Goal: Information Seeking & Learning: Learn about a topic

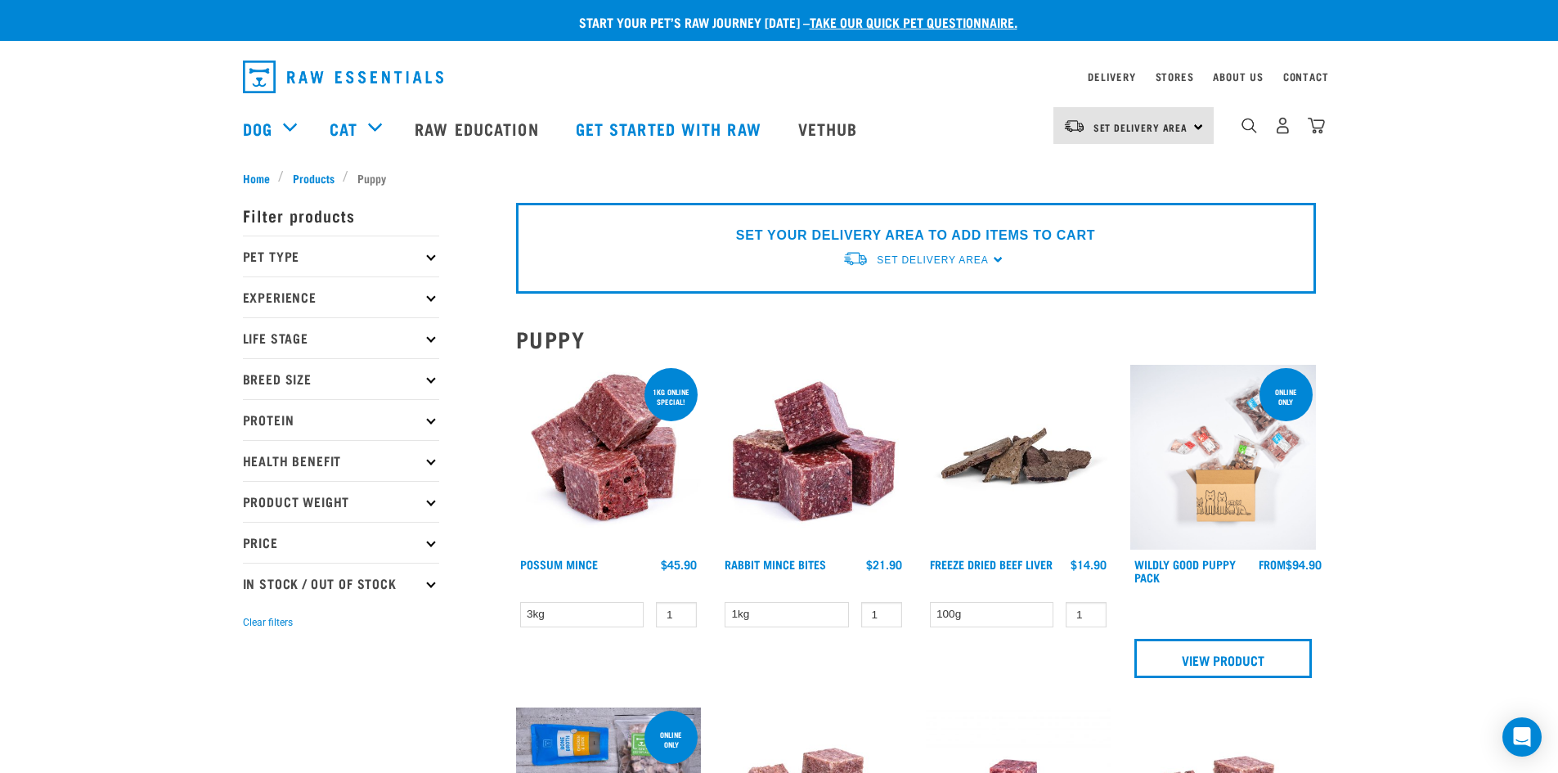
click at [432, 334] on icon at bounding box center [430, 338] width 9 height 9
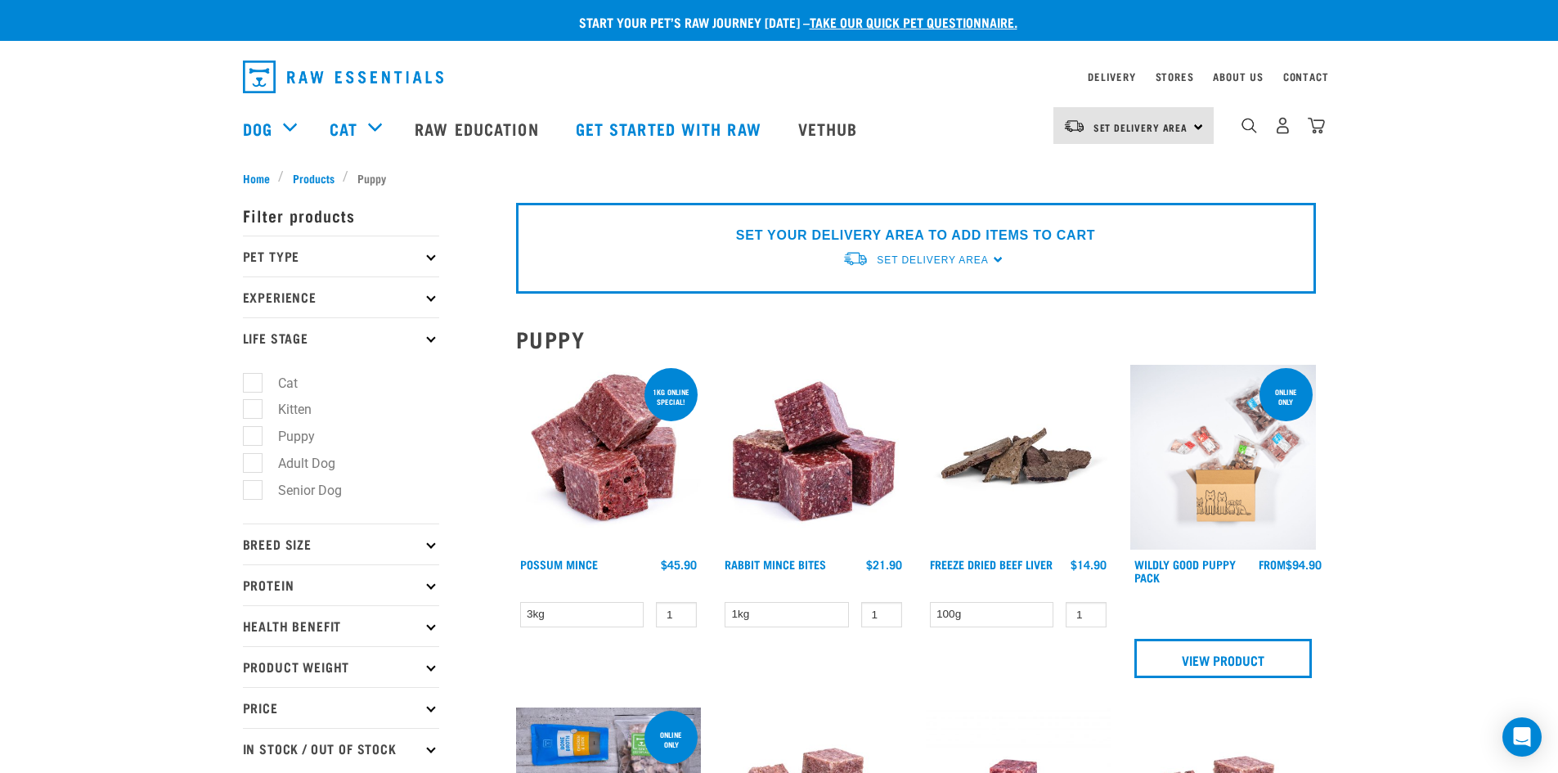
click at [302, 439] on label "Puppy" at bounding box center [287, 436] width 70 height 20
click at [254, 439] on input "Puppy" at bounding box center [248, 434] width 11 height 11
checkbox input "true"
click at [328, 585] on label "Small Dogs" at bounding box center [302, 588] width 100 height 20
click at [254, 585] on input "Small Dogs" at bounding box center [248, 586] width 11 height 11
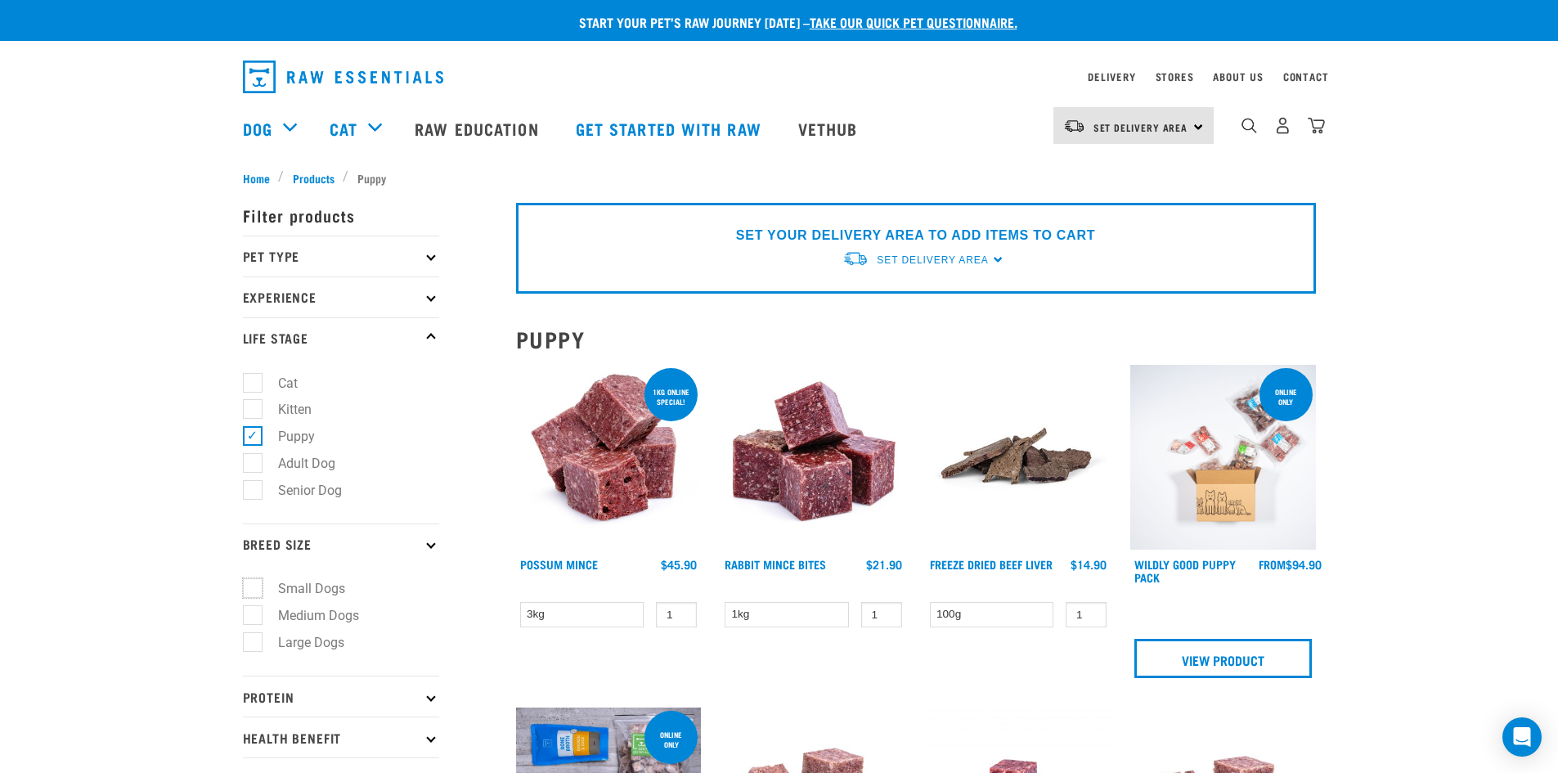
checkbox input "true"
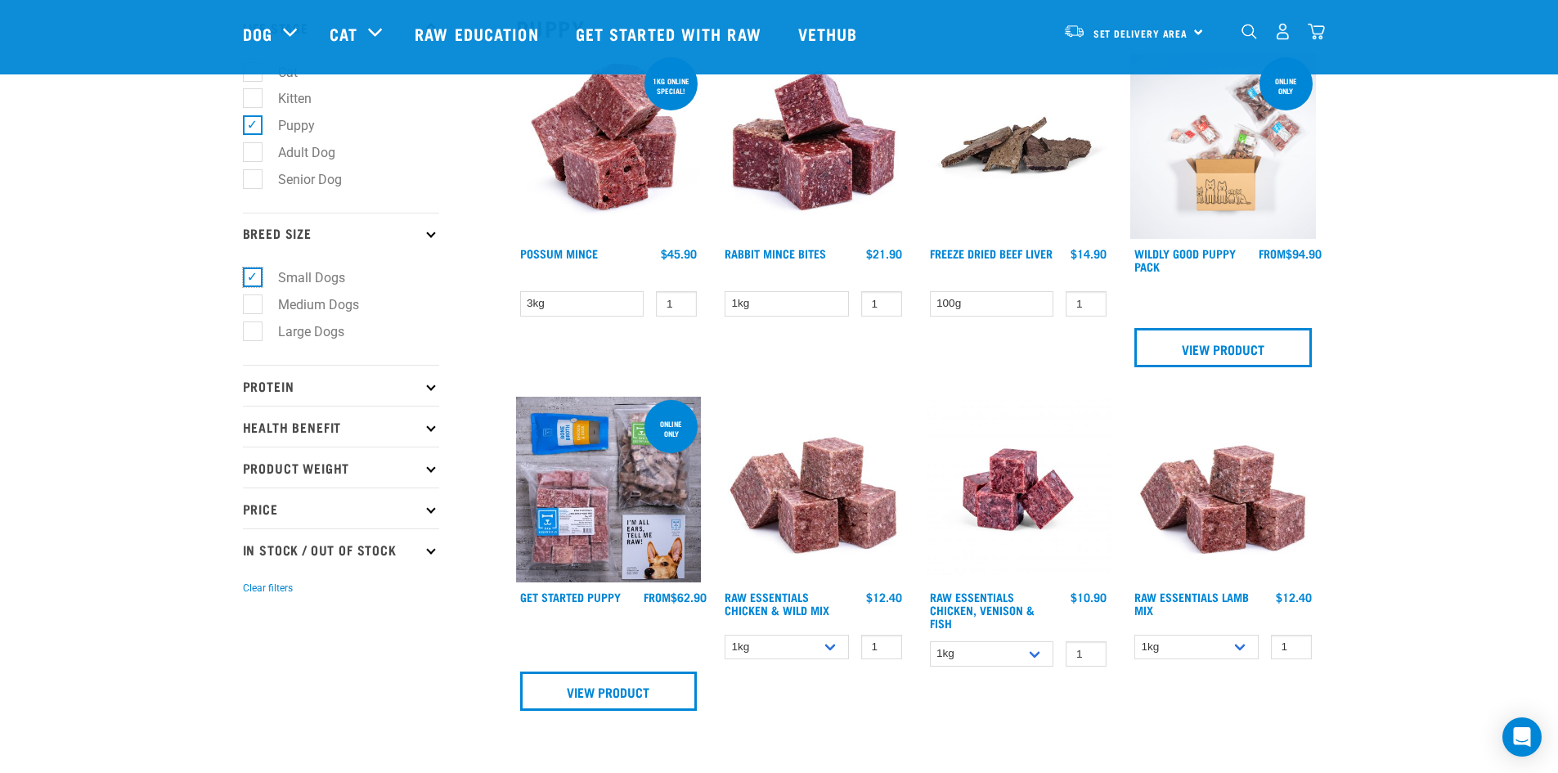
scroll to position [245, 0]
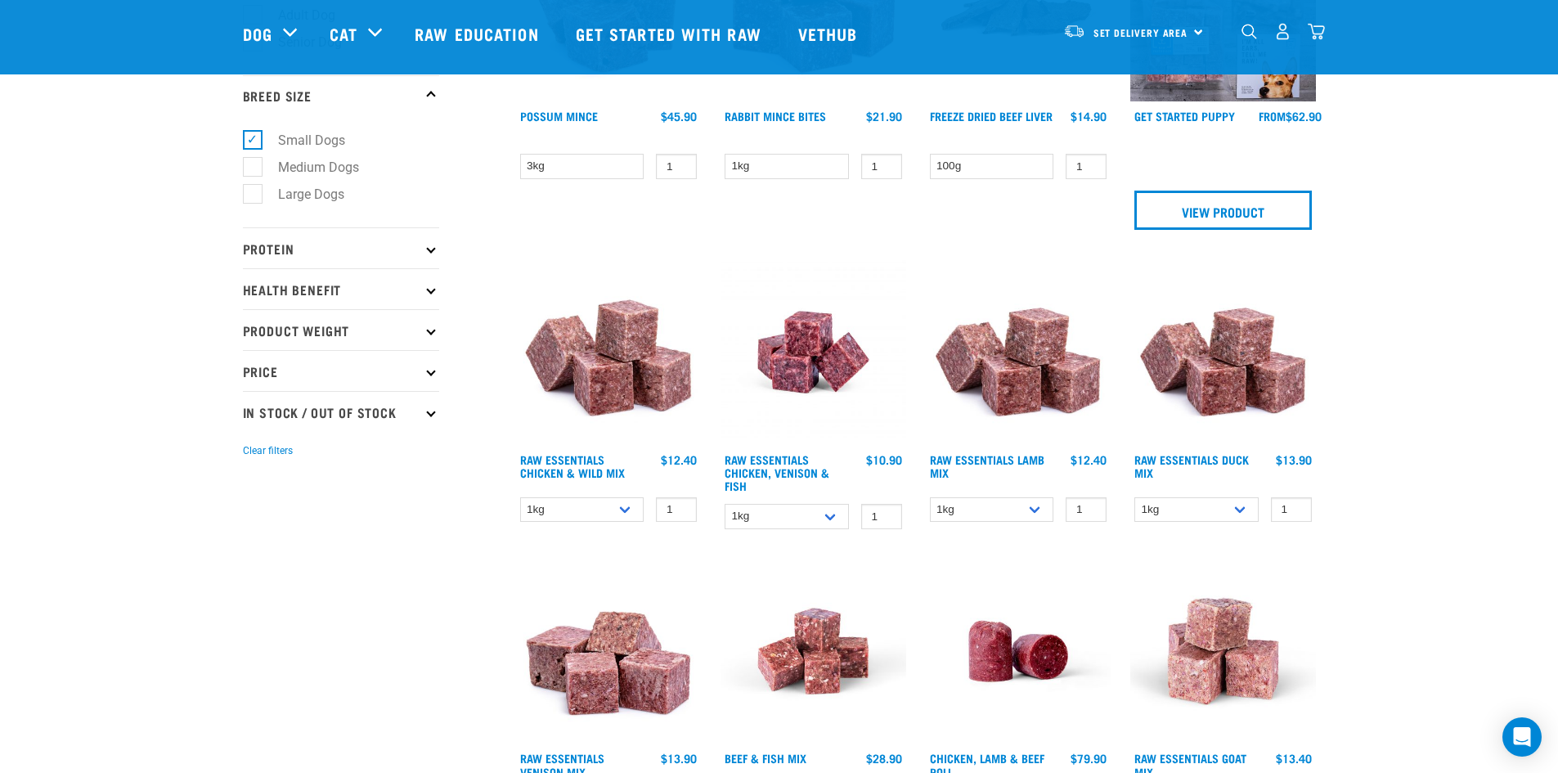
scroll to position [327, 0]
click at [461, 29] on link "Raw Education" at bounding box center [478, 33] width 160 height 65
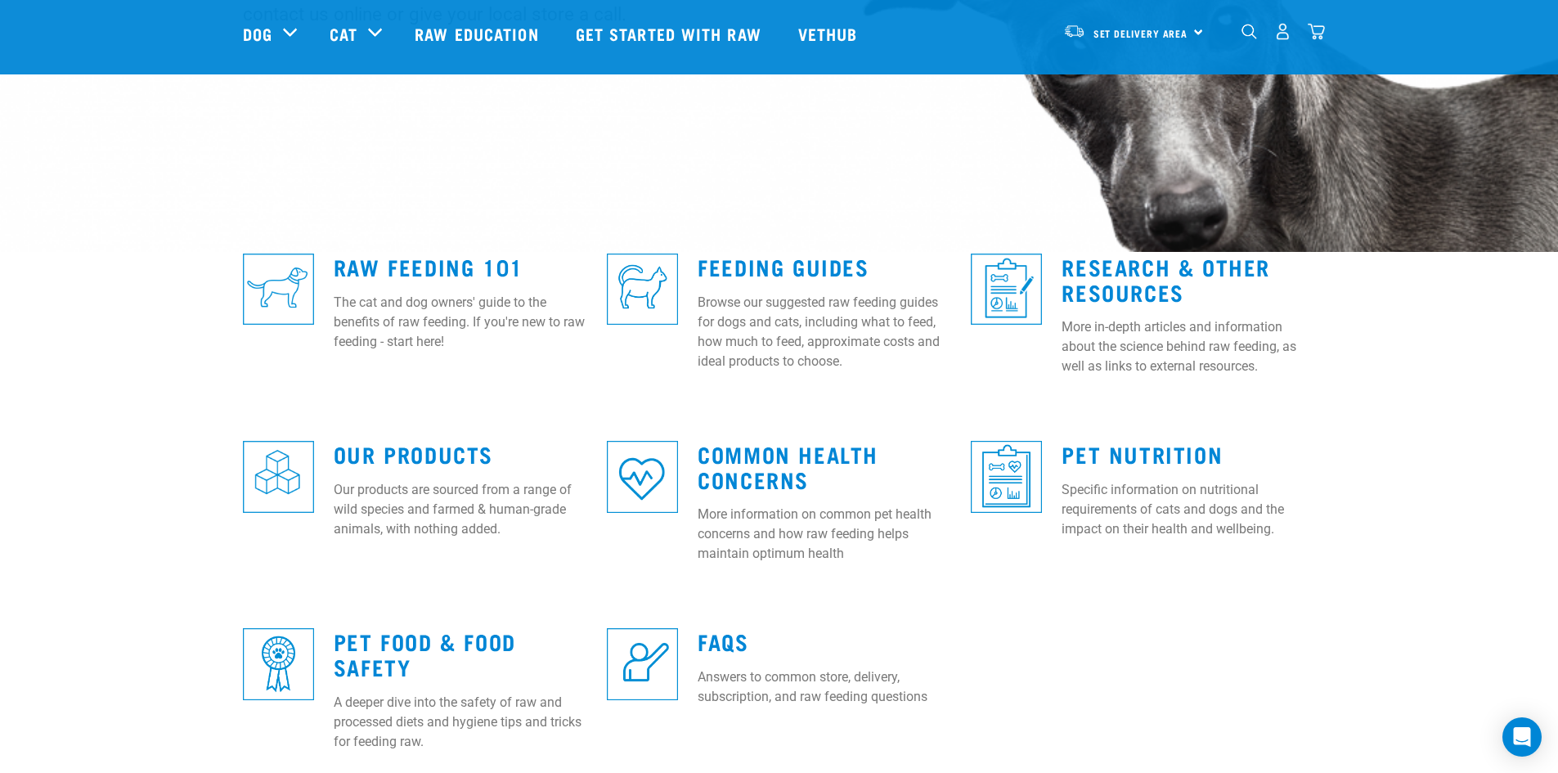
scroll to position [327, 0]
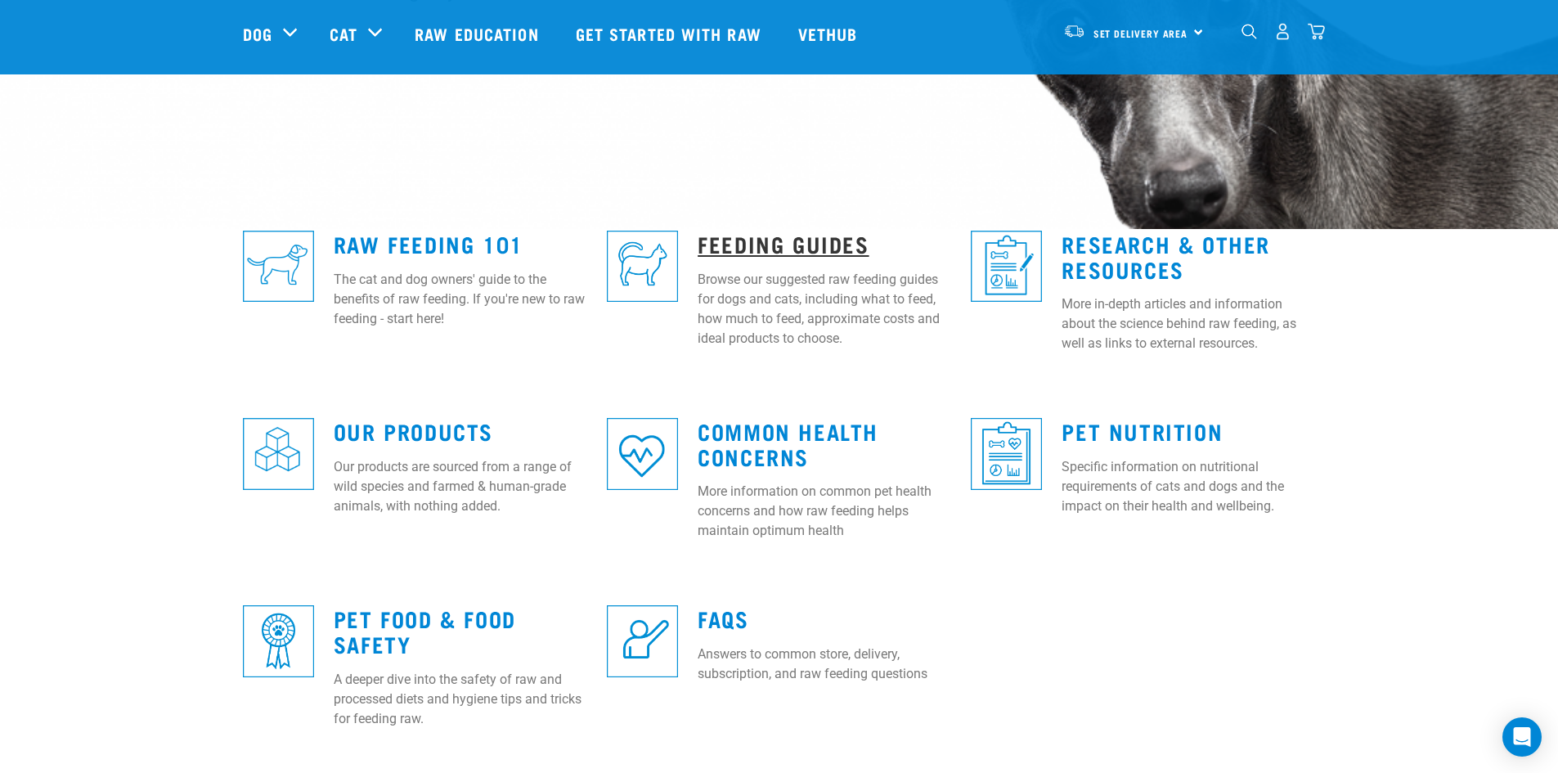
click at [776, 249] on link "Feeding Guides" at bounding box center [783, 243] width 171 height 12
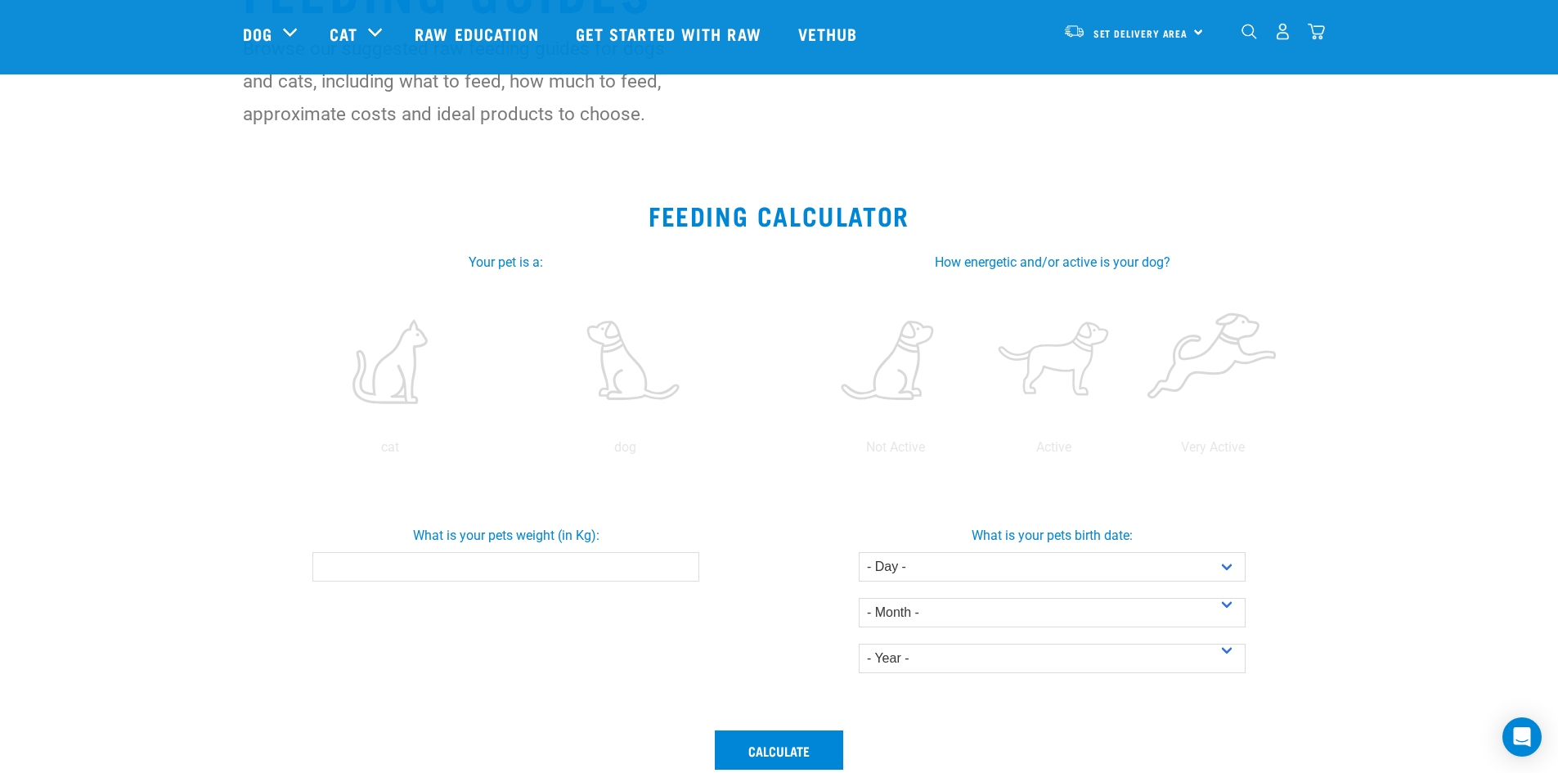
scroll to position [327, 0]
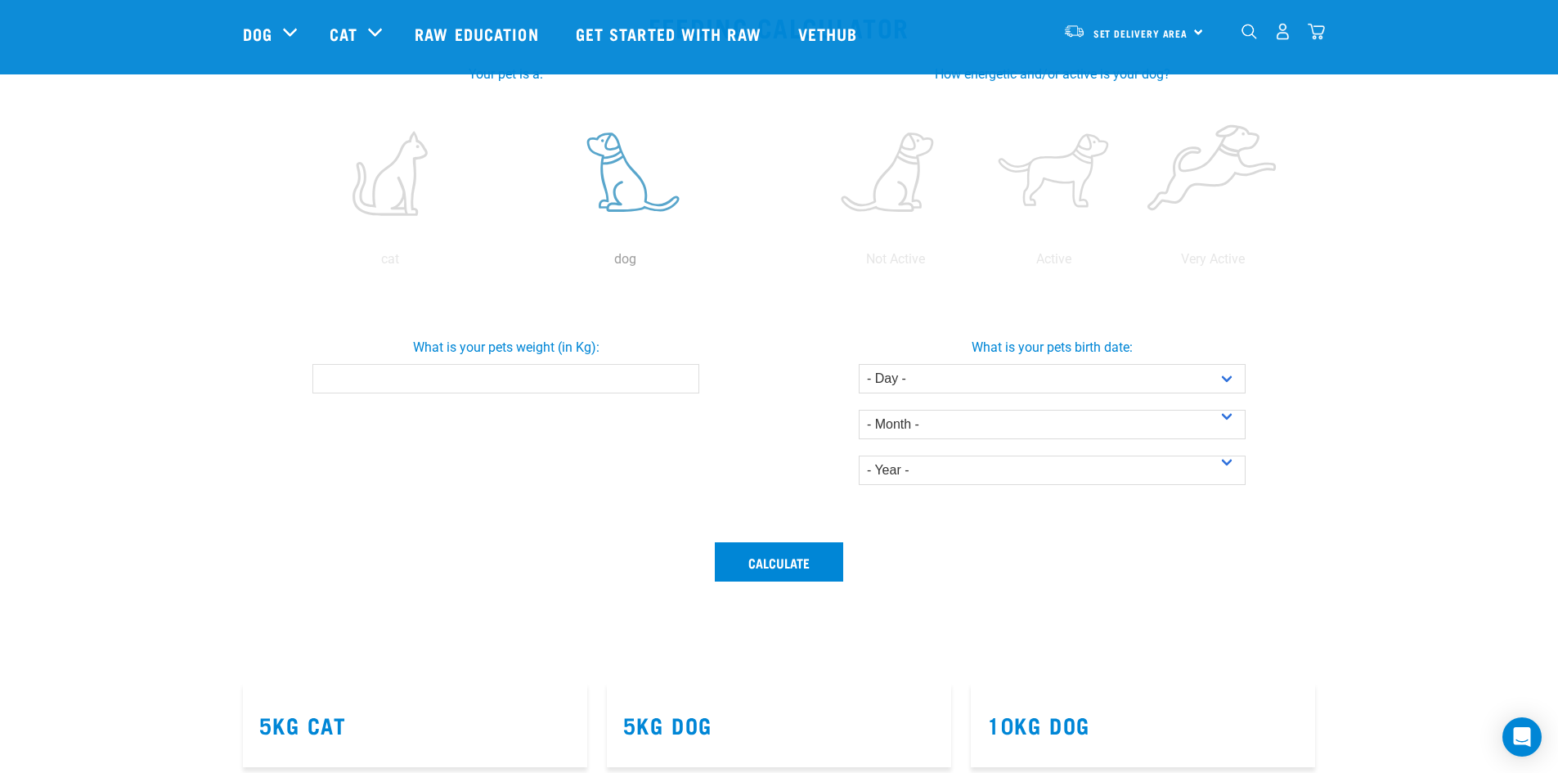
click at [641, 217] on label at bounding box center [625, 173] width 228 height 139
click at [508, 263] on input "radio" at bounding box center [508, 263] width 0 height 0
click at [493, 366] on input "What is your pets weight (in Kg):" at bounding box center [505, 378] width 387 height 29
type input "1.8"
click at [1081, 370] on select "- Day - 1 2 3 4 5 6 7 8 9 10 11 12 13 14 15 16 17 18 19 20 21 22 23 24 25 26 27" at bounding box center [1052, 378] width 387 height 29
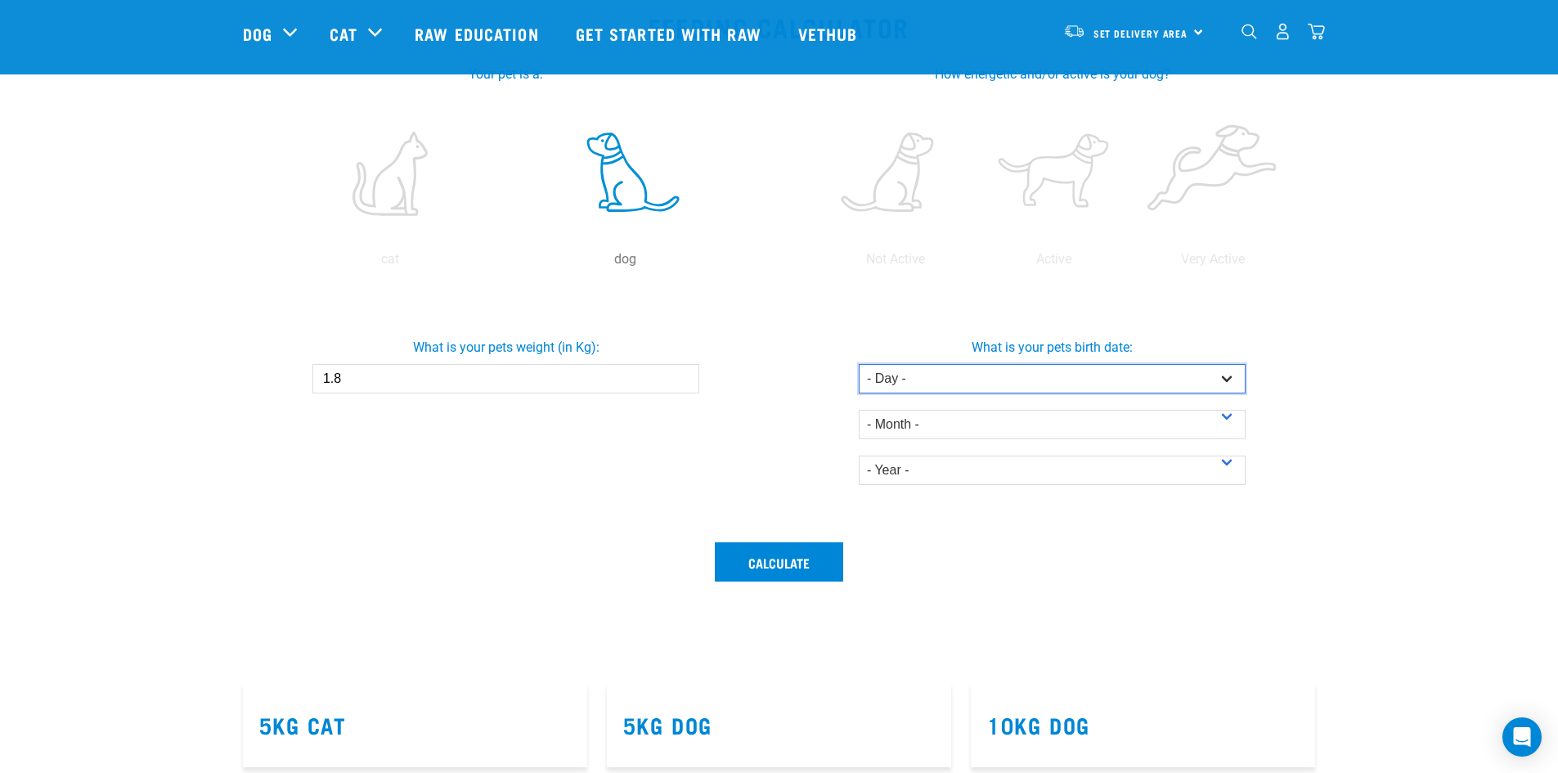
select select "13"
click at [859, 364] on select "- Day - 1 2 3 4 5 6 7 8 9 10 11 12 13 14 15 16 17 18 19 20 21 22 23 24 25 26 27" at bounding box center [1052, 378] width 387 height 29
click at [1058, 407] on div "- Month - January February March April May June July August September October N…" at bounding box center [1052, 416] width 387 height 46
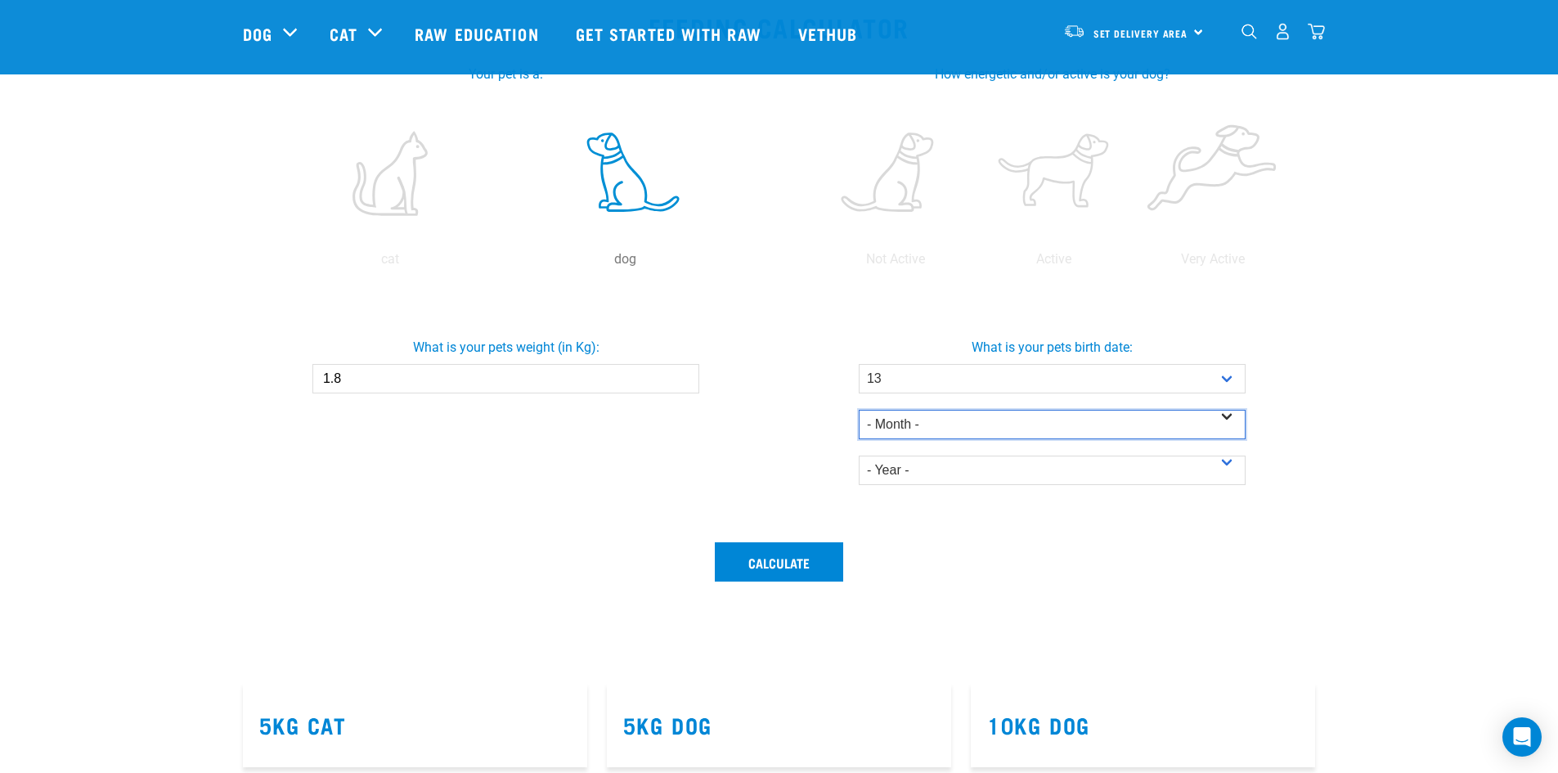
click at [1056, 426] on select "- Month - January February March April May June July August September October N…" at bounding box center [1052, 424] width 387 height 29
select select "August"
click at [859, 410] on select "- Month - January February March April May June July August September October N…" at bounding box center [1052, 424] width 387 height 29
click at [1059, 475] on select "- Year - 2025 2024 2023 2022 2021 2020 2019 2018 2017 2016 2015 2014" at bounding box center [1052, 470] width 387 height 29
select select "2025"
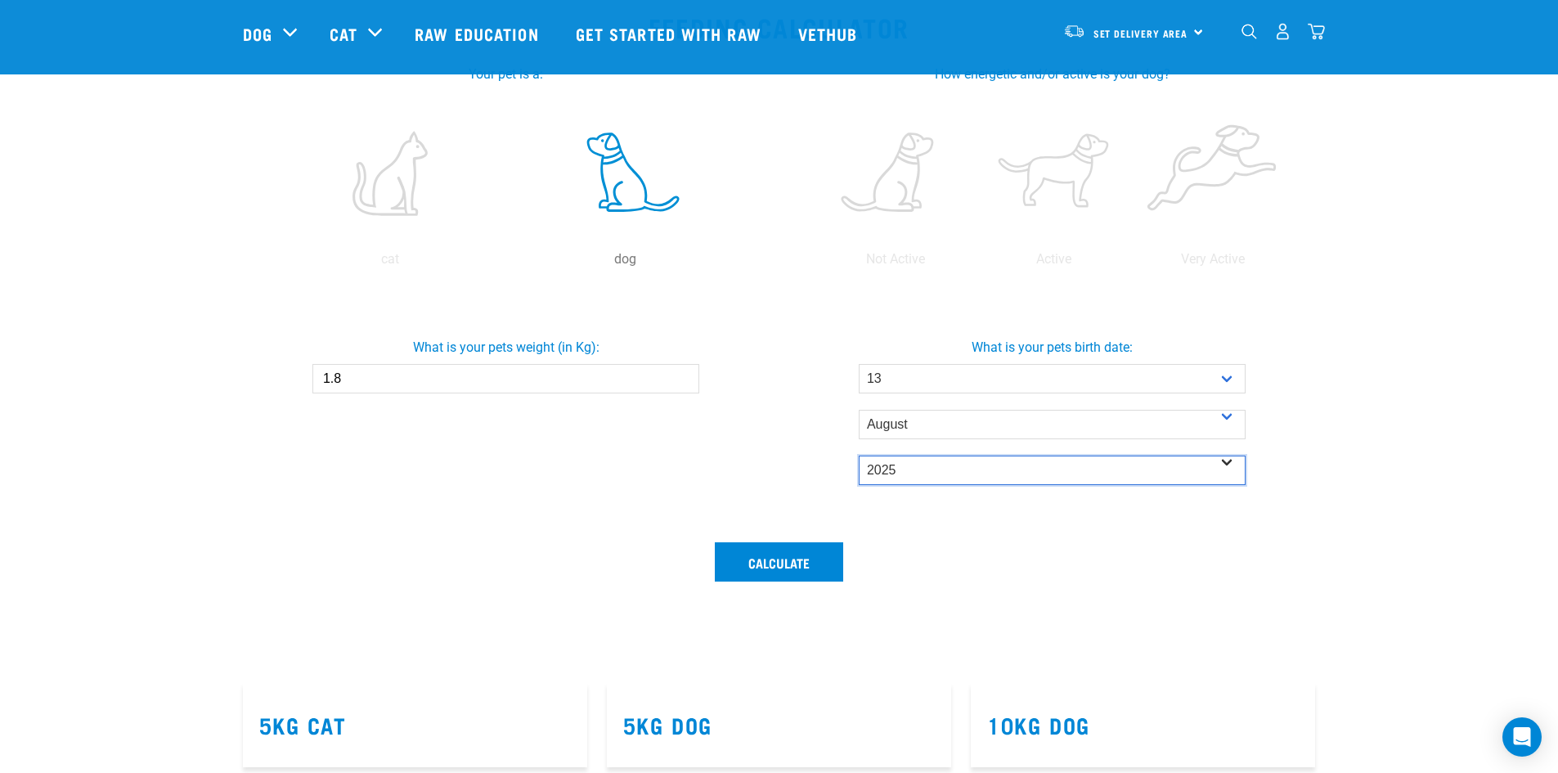
click at [859, 456] on select "- Year - 2025 2024 2023 2022 2021 2020 2019 2018 2017 2016 2015 2014" at bounding box center [1052, 470] width 387 height 29
click at [903, 197] on label at bounding box center [896, 173] width 152 height 139
click at [816, 263] on input "radio" at bounding box center [816, 263] width 0 height 0
click at [804, 563] on button "Calculate" at bounding box center [779, 561] width 128 height 39
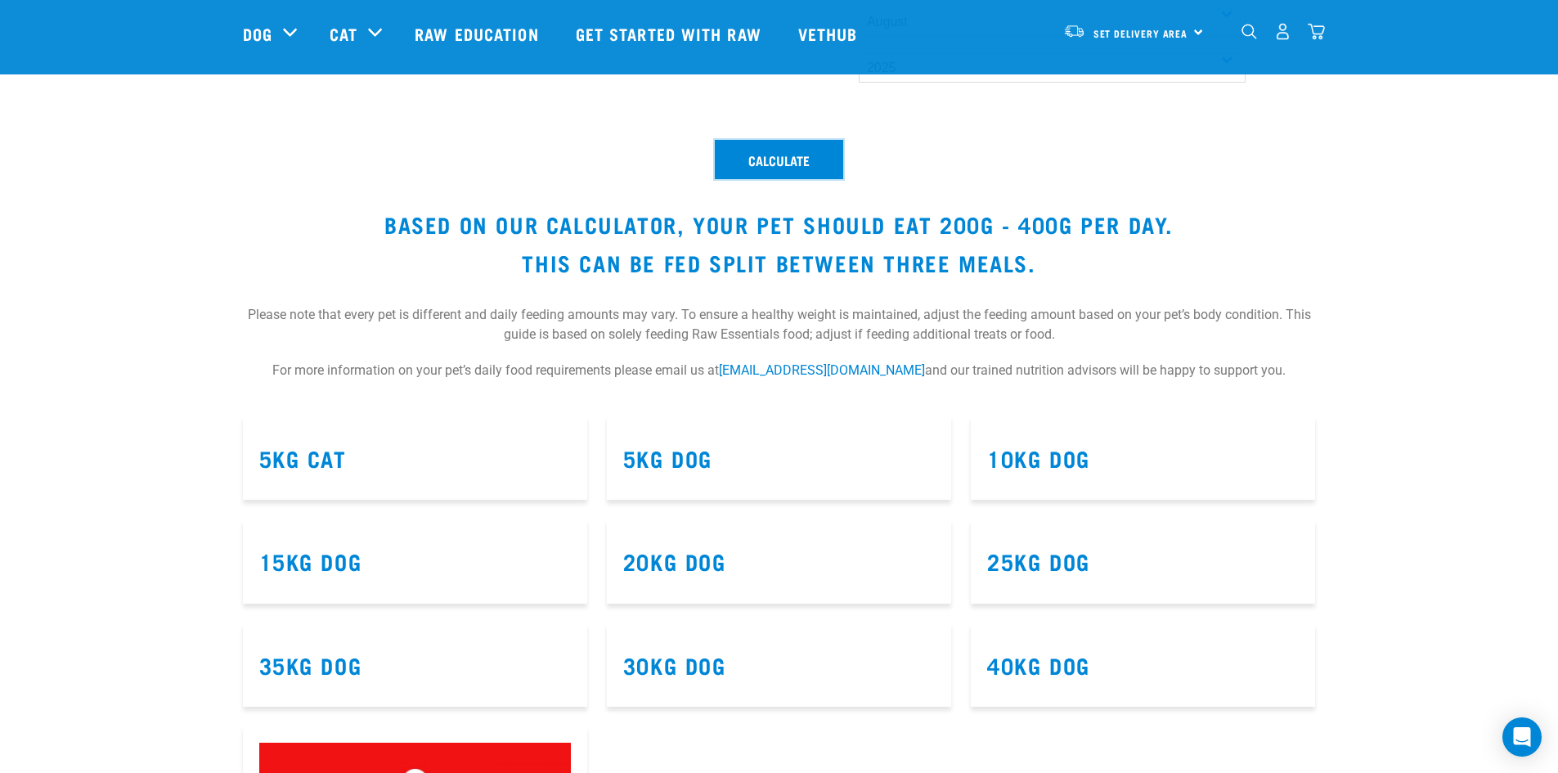
scroll to position [736, 0]
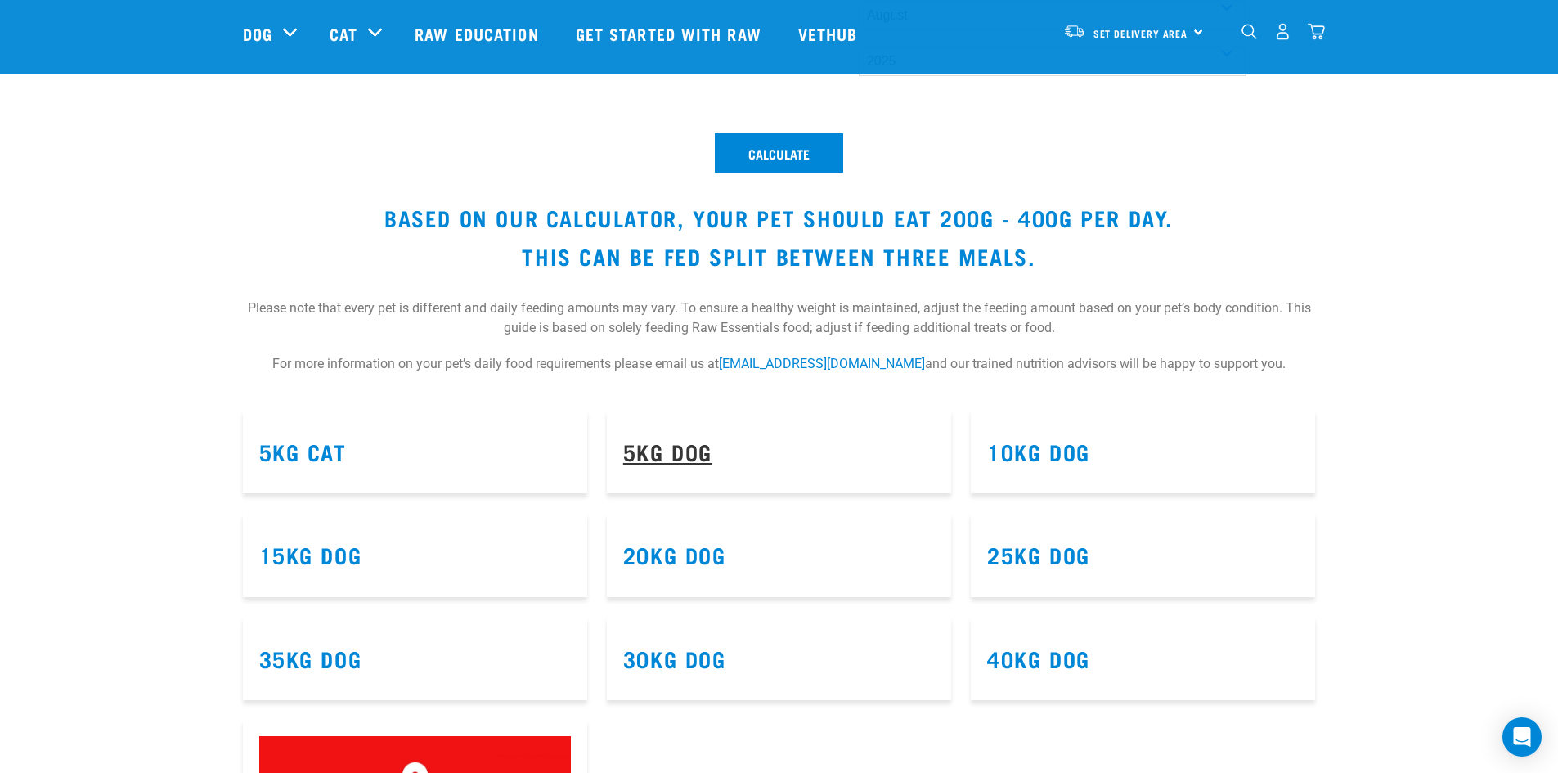
click at [689, 447] on link "5kg Dog" at bounding box center [667, 451] width 89 height 12
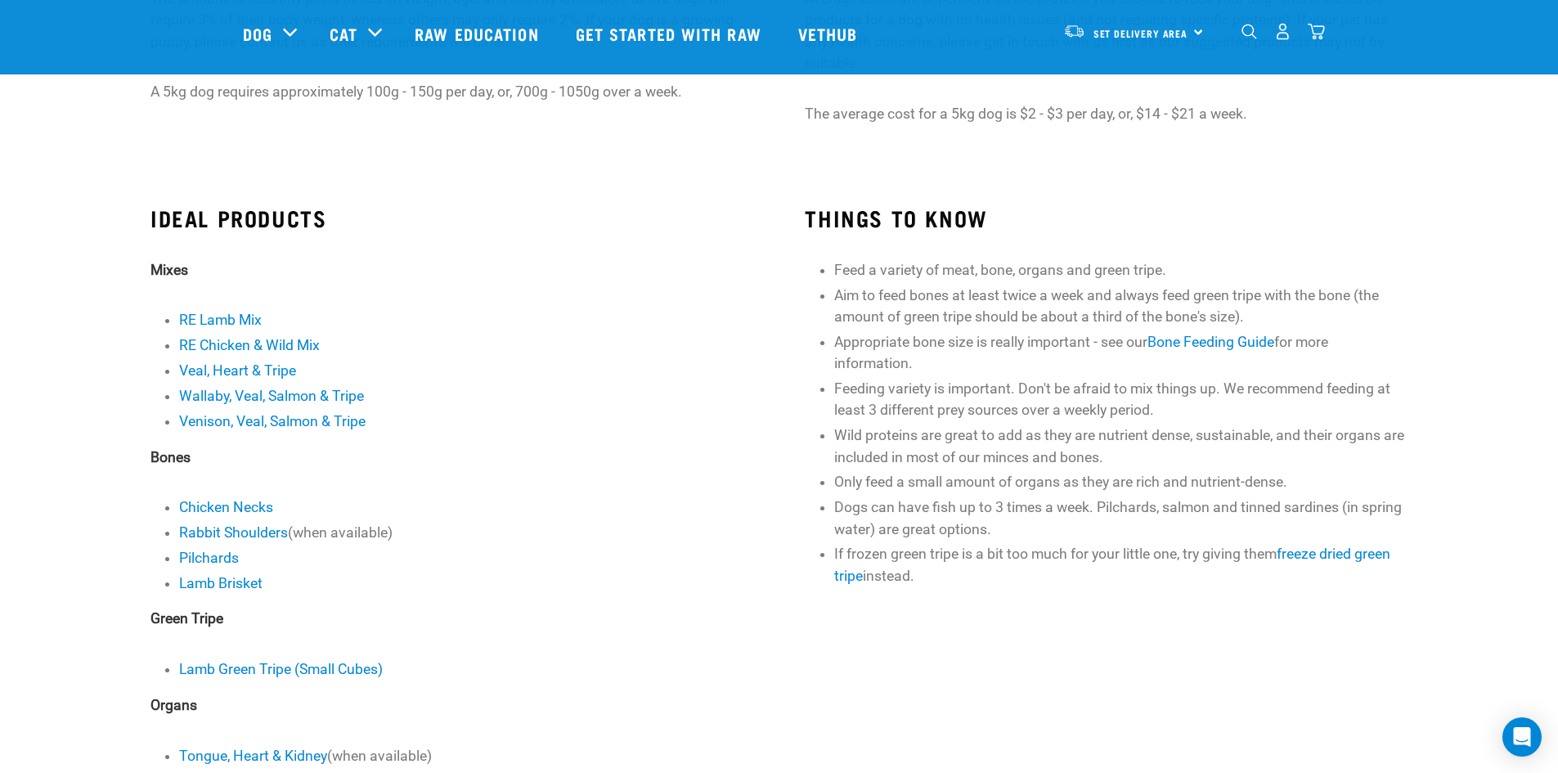
scroll to position [245, 0]
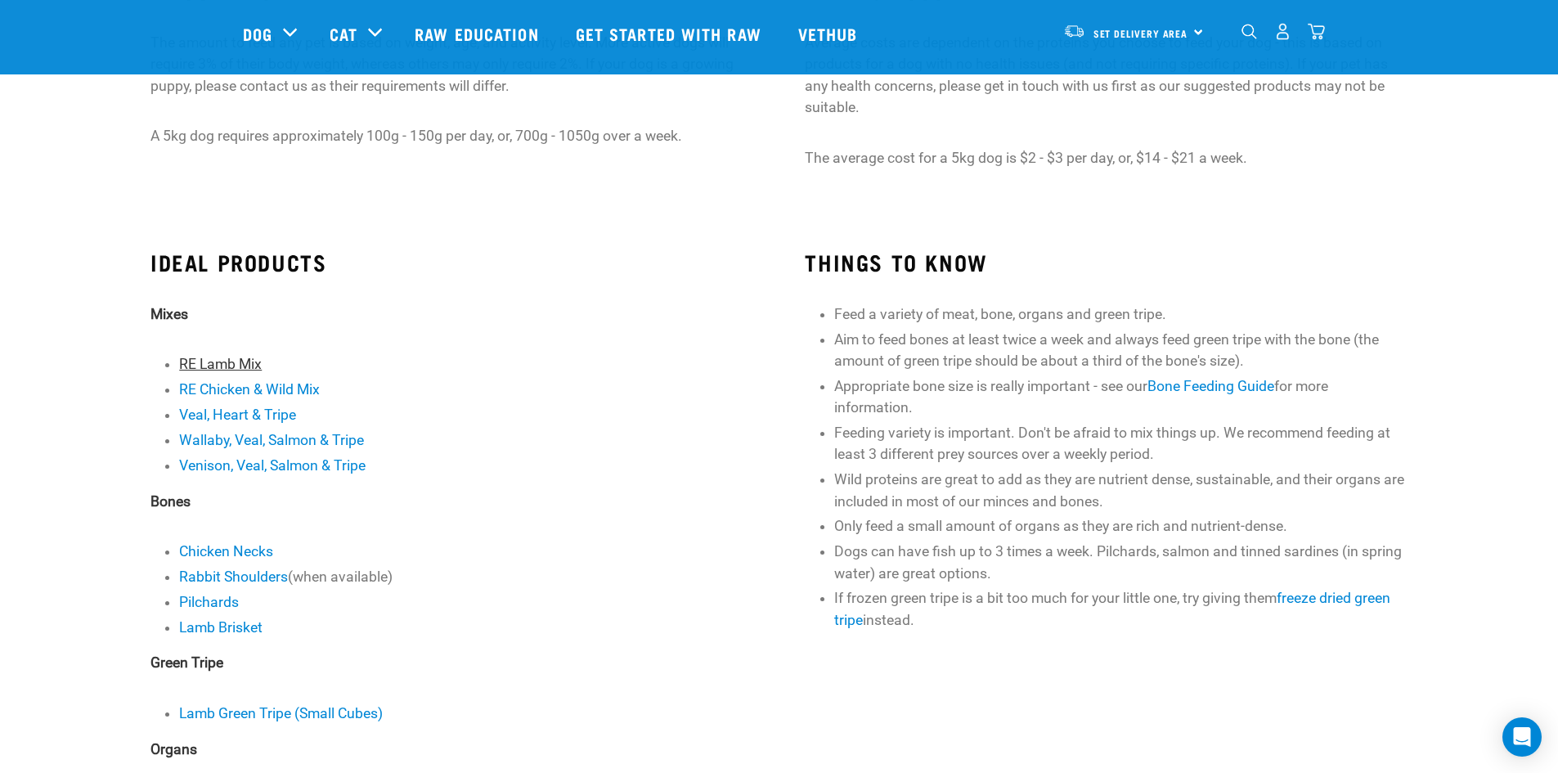
click at [213, 358] on link "RE Lamb Mix" at bounding box center [220, 364] width 83 height 16
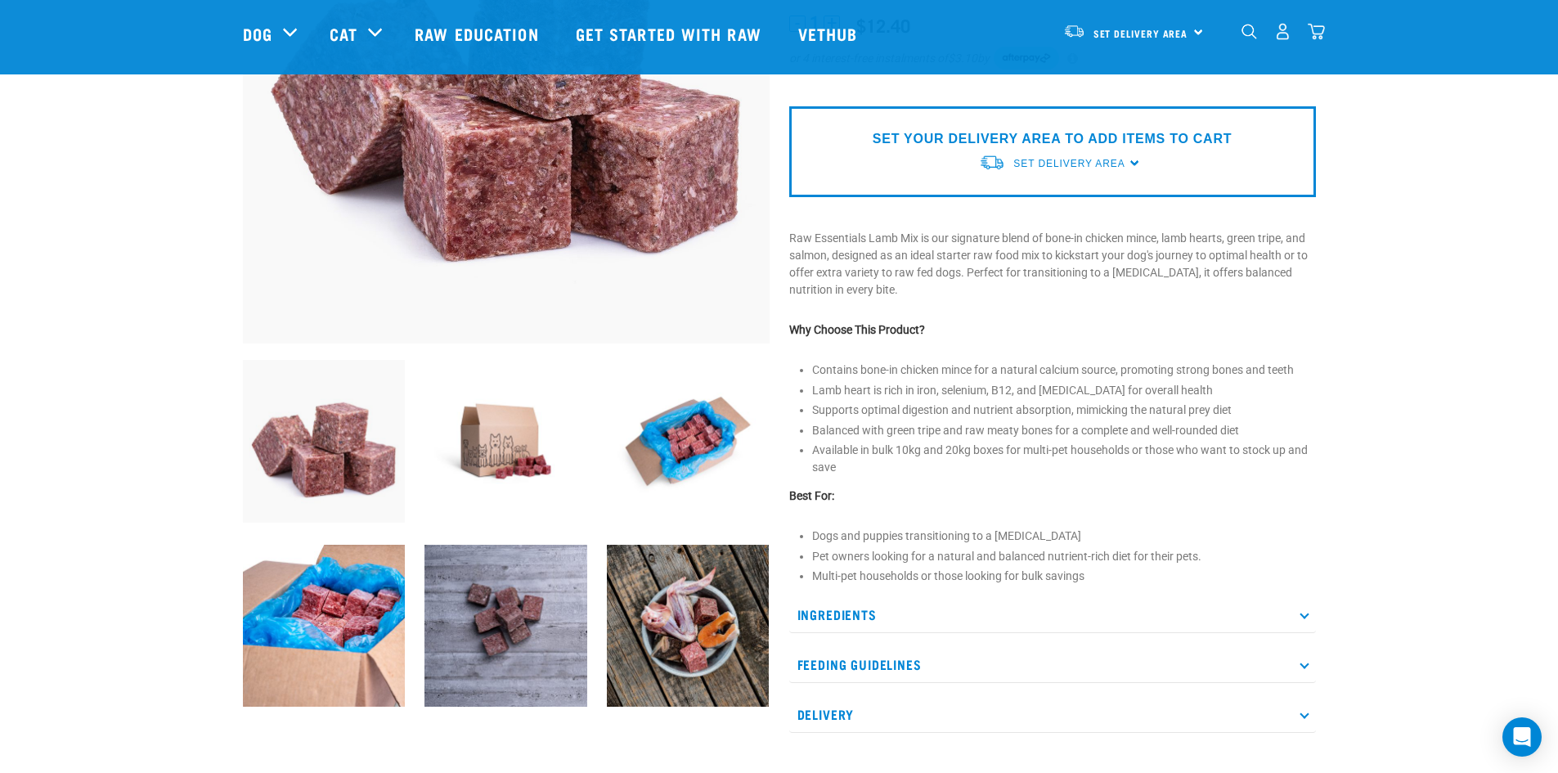
scroll to position [327, 0]
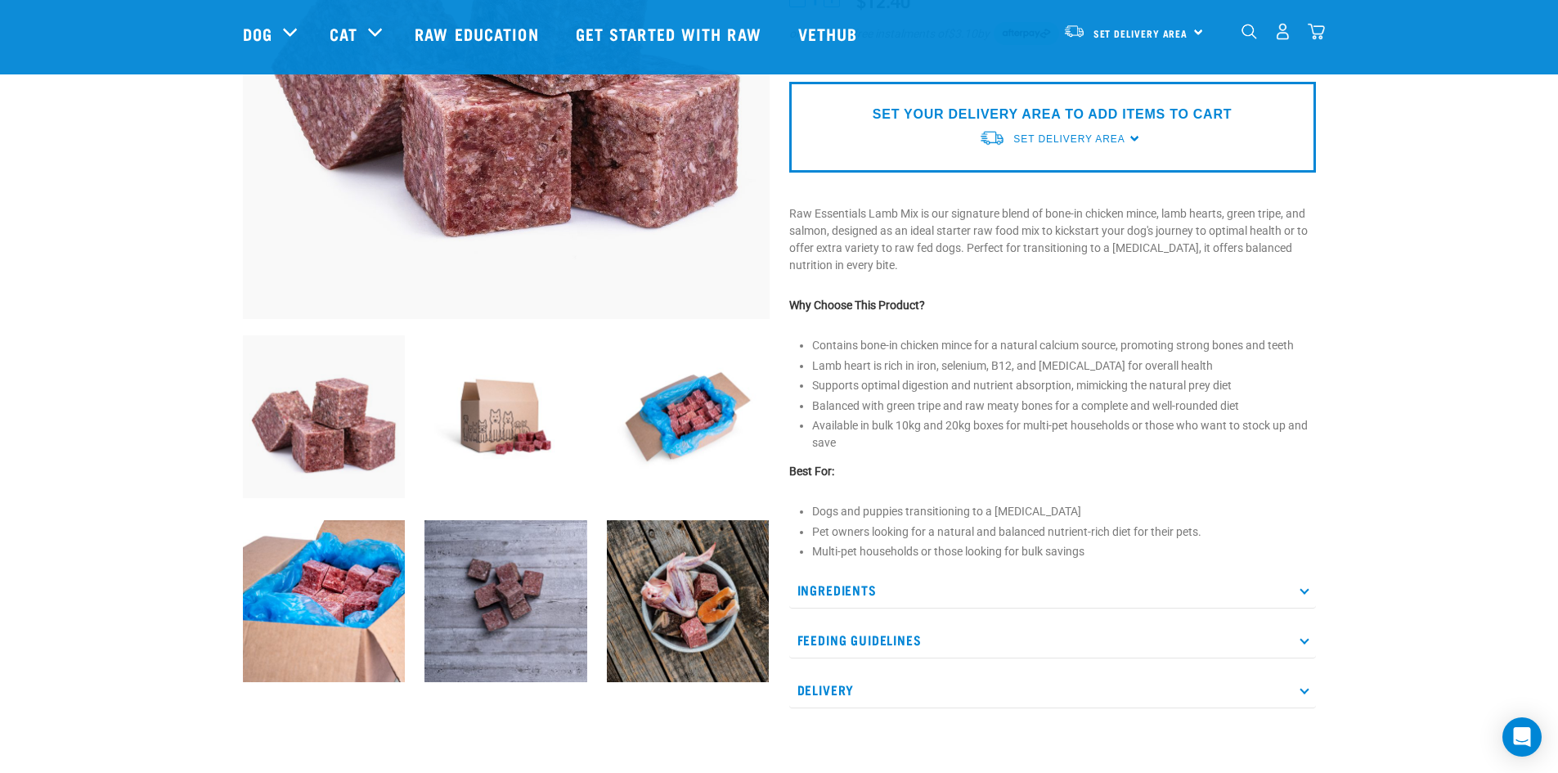
click at [694, 436] on img at bounding box center [688, 416] width 163 height 163
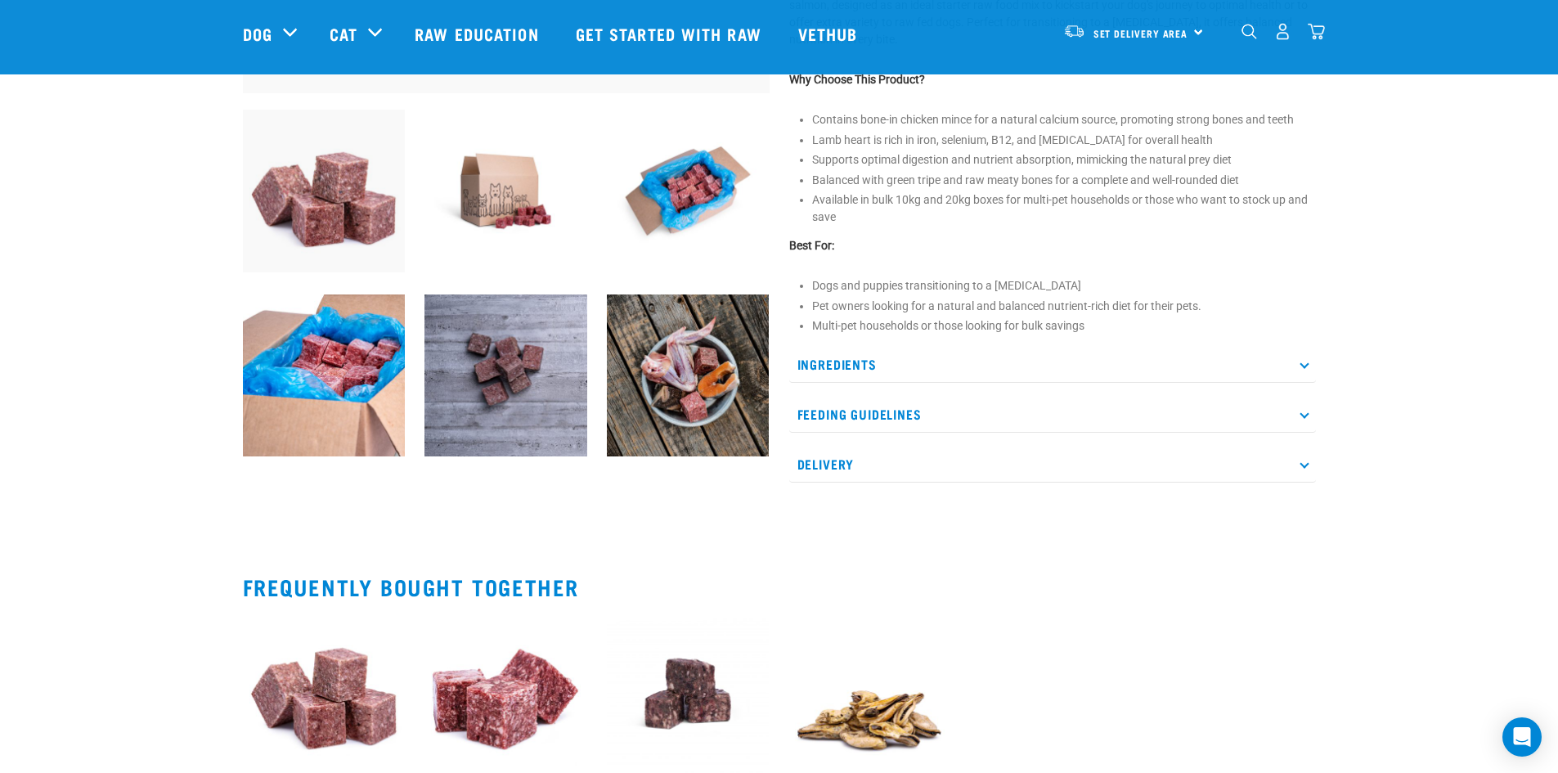
scroll to position [573, 0]
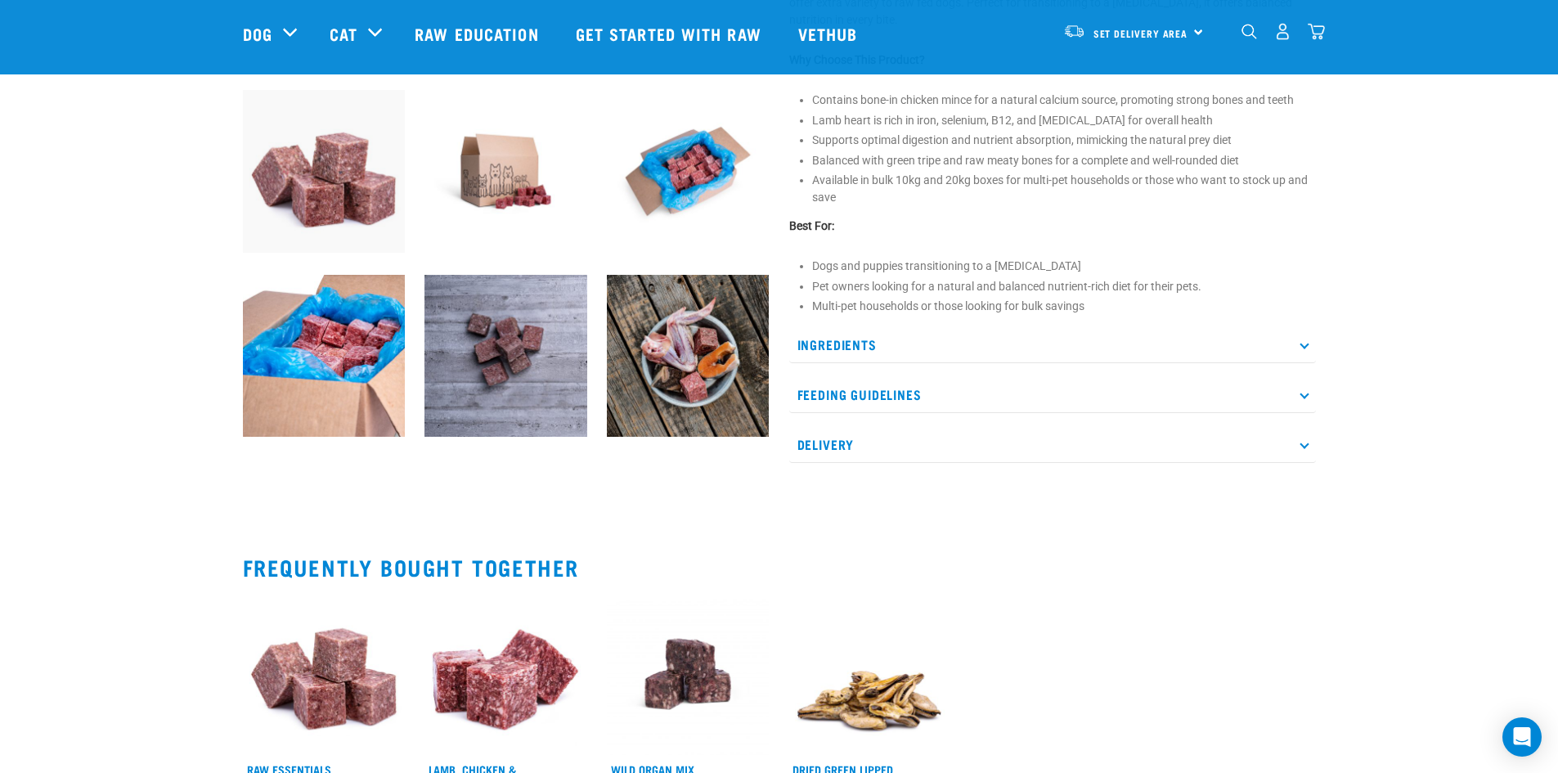
click at [919, 389] on p "Feeding Guidelines" at bounding box center [1052, 394] width 527 height 37
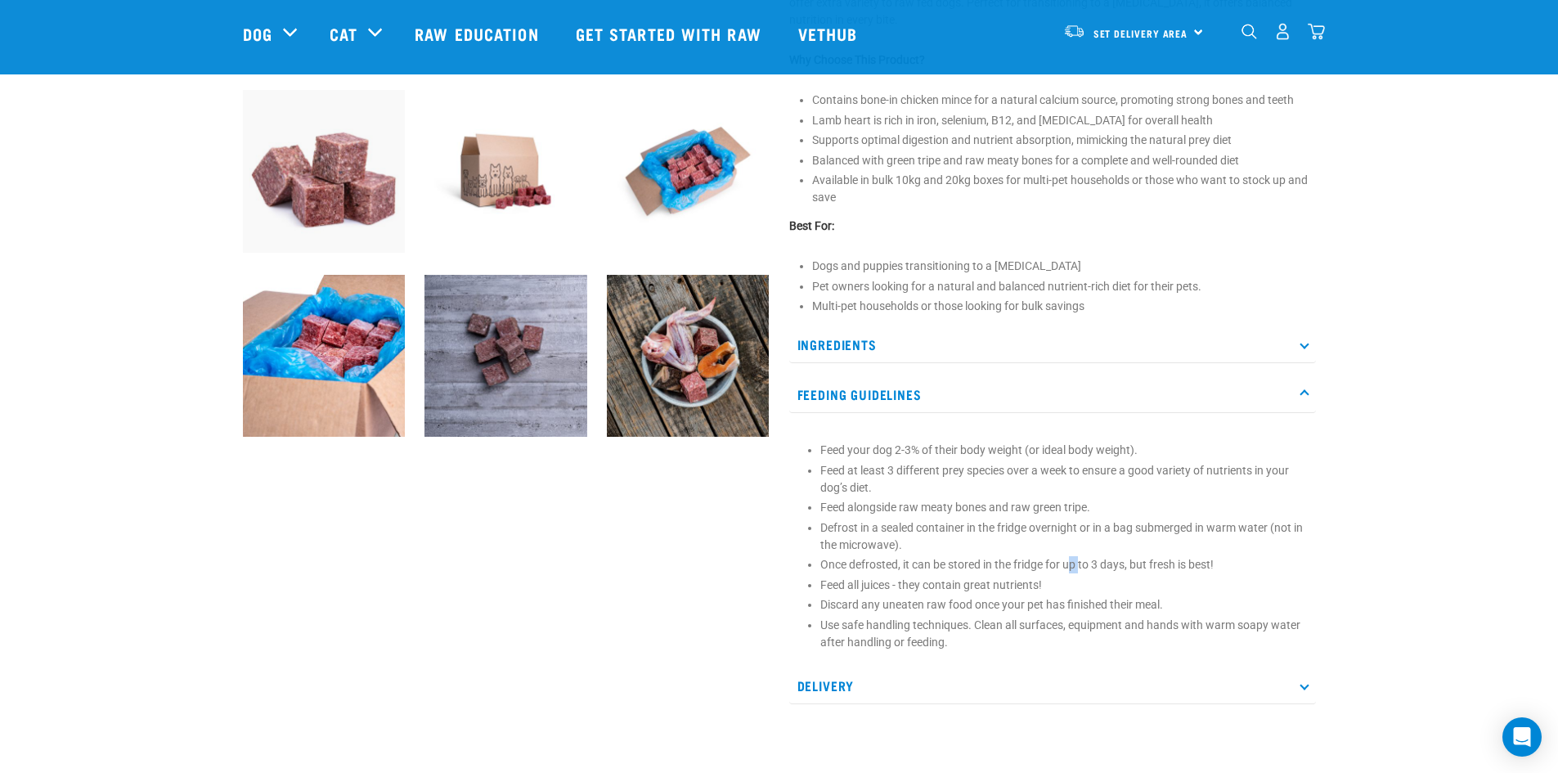
drag, startPoint x: 1075, startPoint y: 569, endPoint x: 1104, endPoint y: 569, distance: 29.5
click at [1099, 569] on p "Once defrosted, it can be stored in the fridge for up to 3 days, but fresh is b…" at bounding box center [1064, 564] width 488 height 17
click at [1115, 569] on p "Once defrosted, it can be stored in the fridge for up to 3 days, but fresh is b…" at bounding box center [1064, 564] width 488 height 17
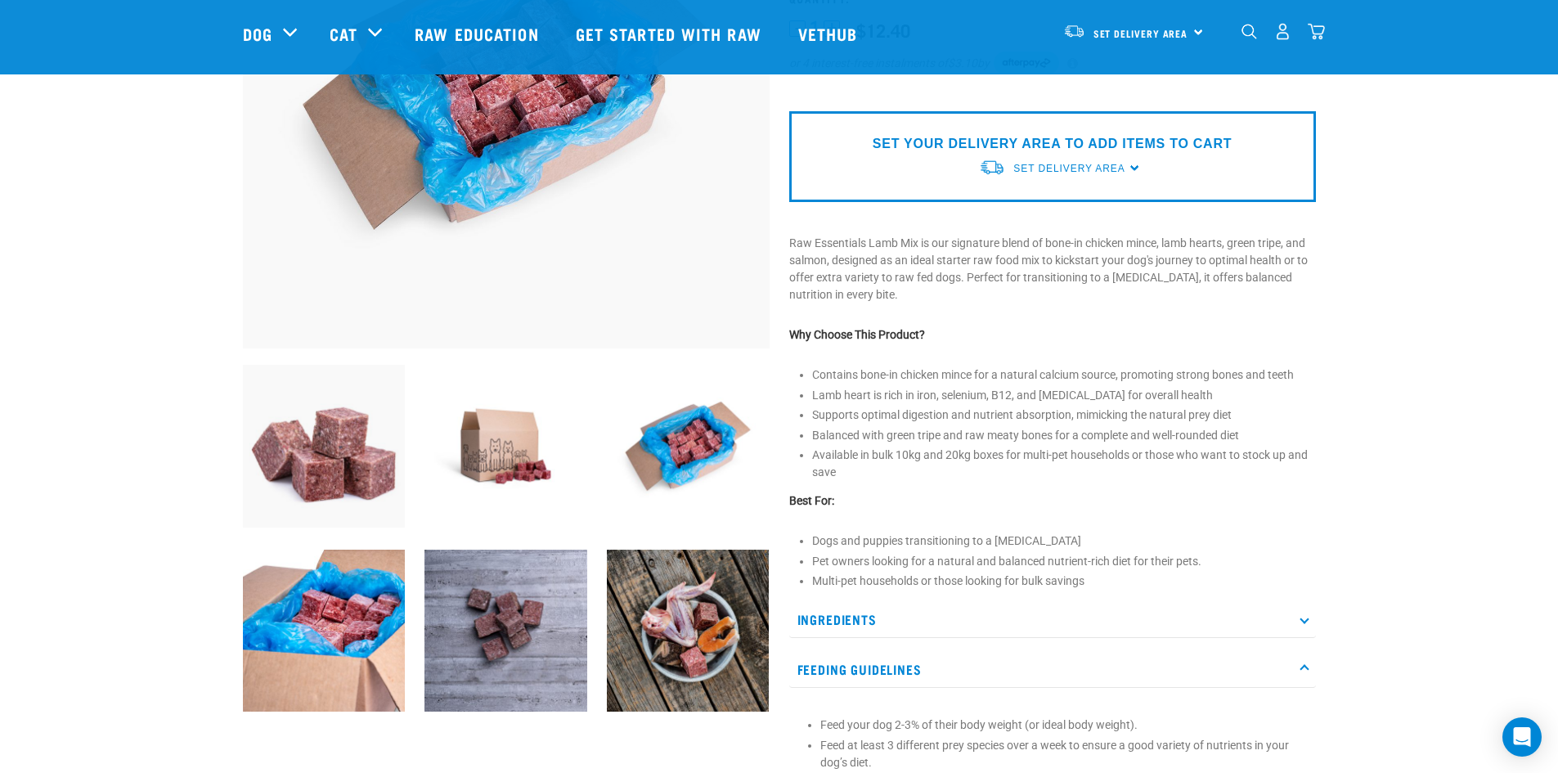
scroll to position [245, 0]
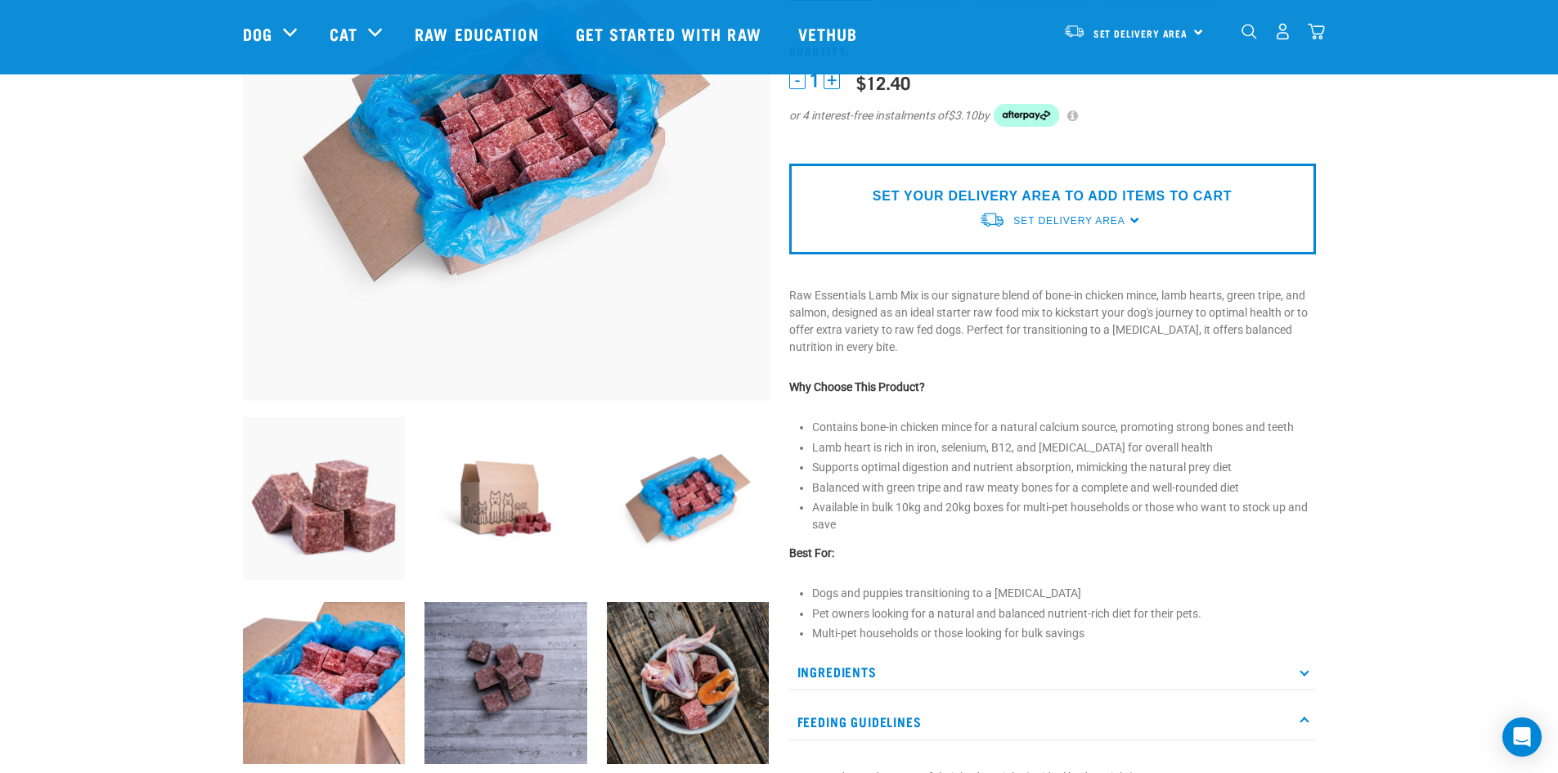
click at [691, 476] on img at bounding box center [688, 498] width 163 height 163
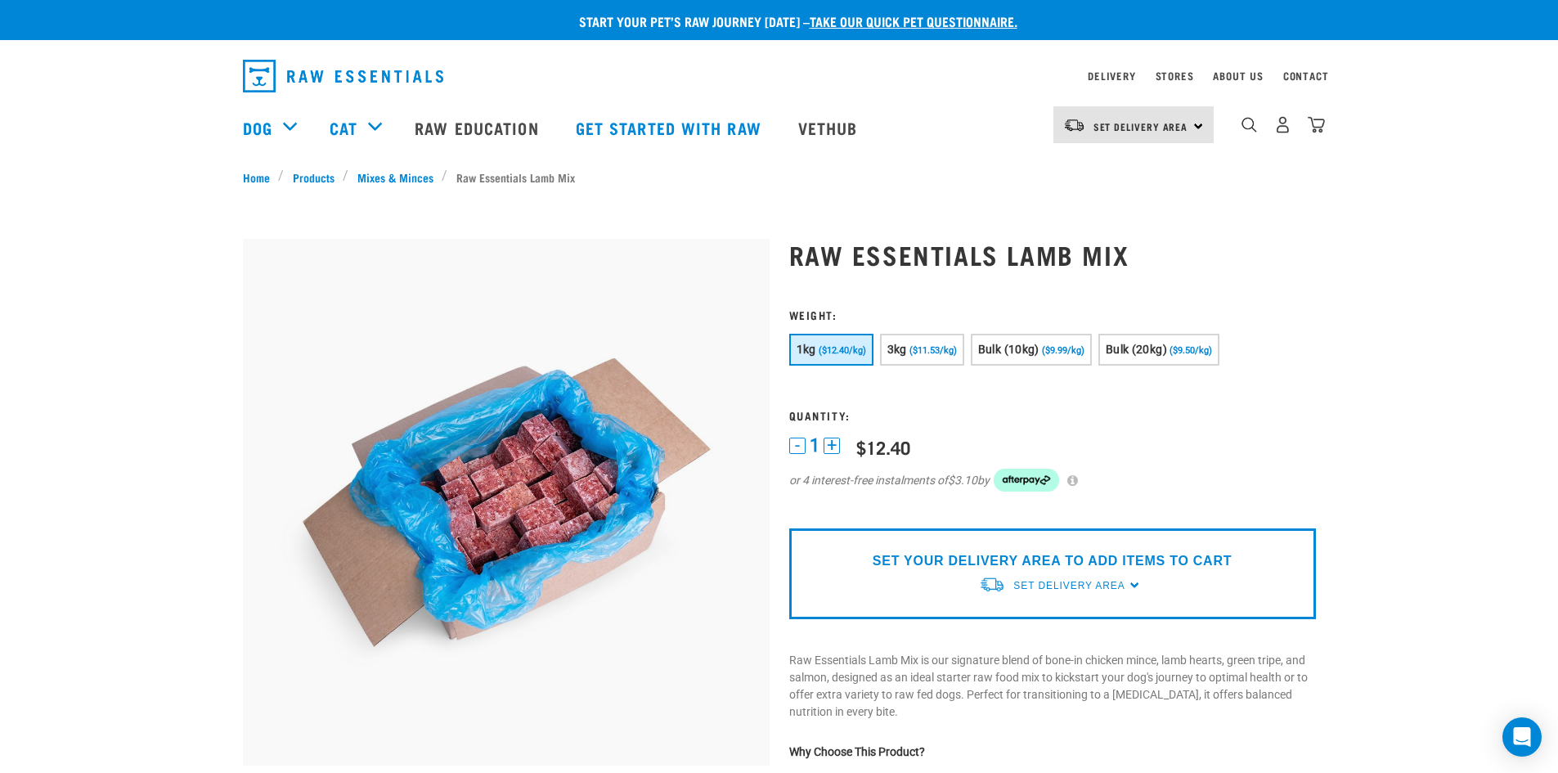
scroll to position [0, 0]
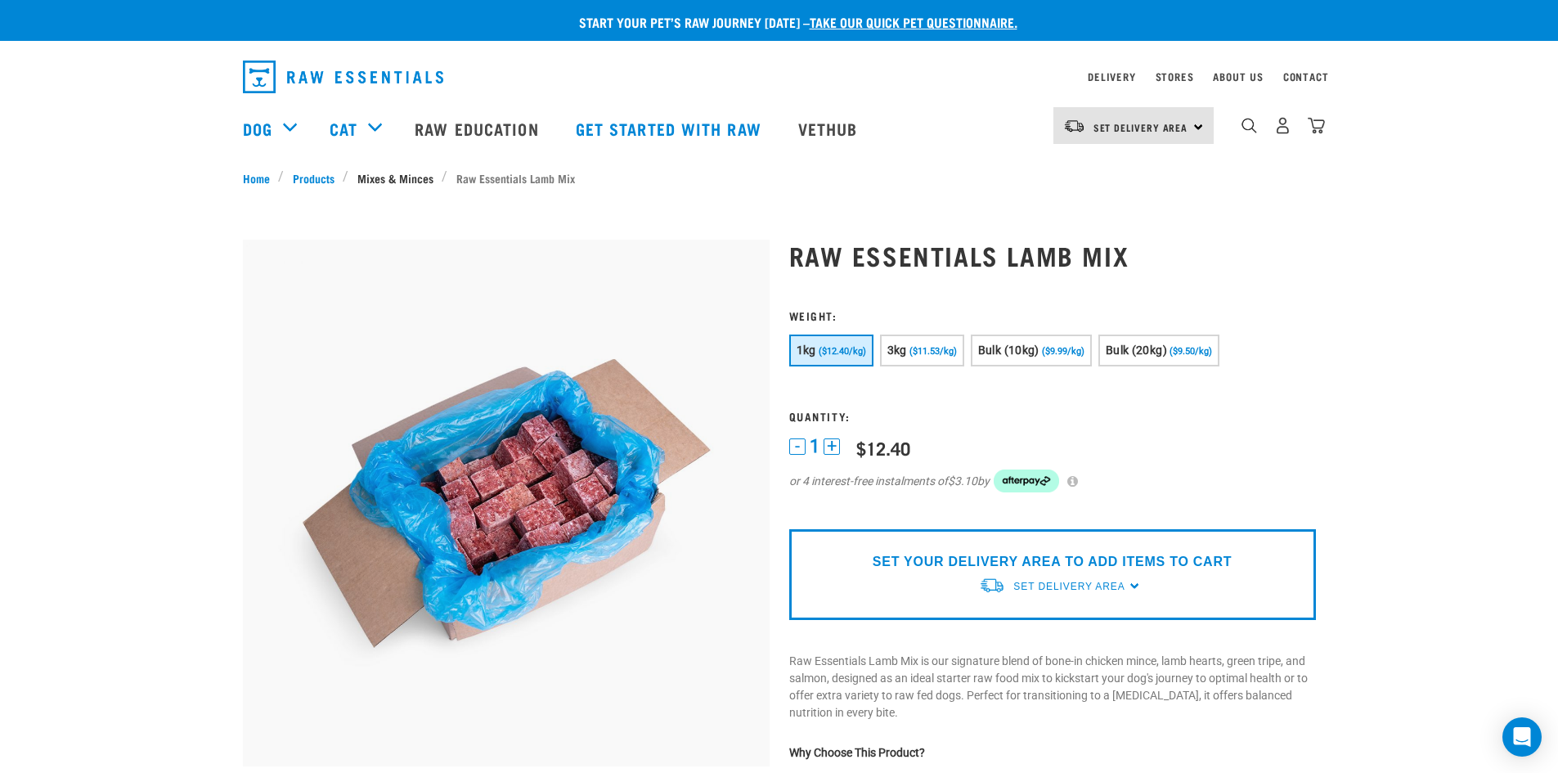
click at [408, 180] on link "Mixes & Minces" at bounding box center [394, 177] width 93 height 17
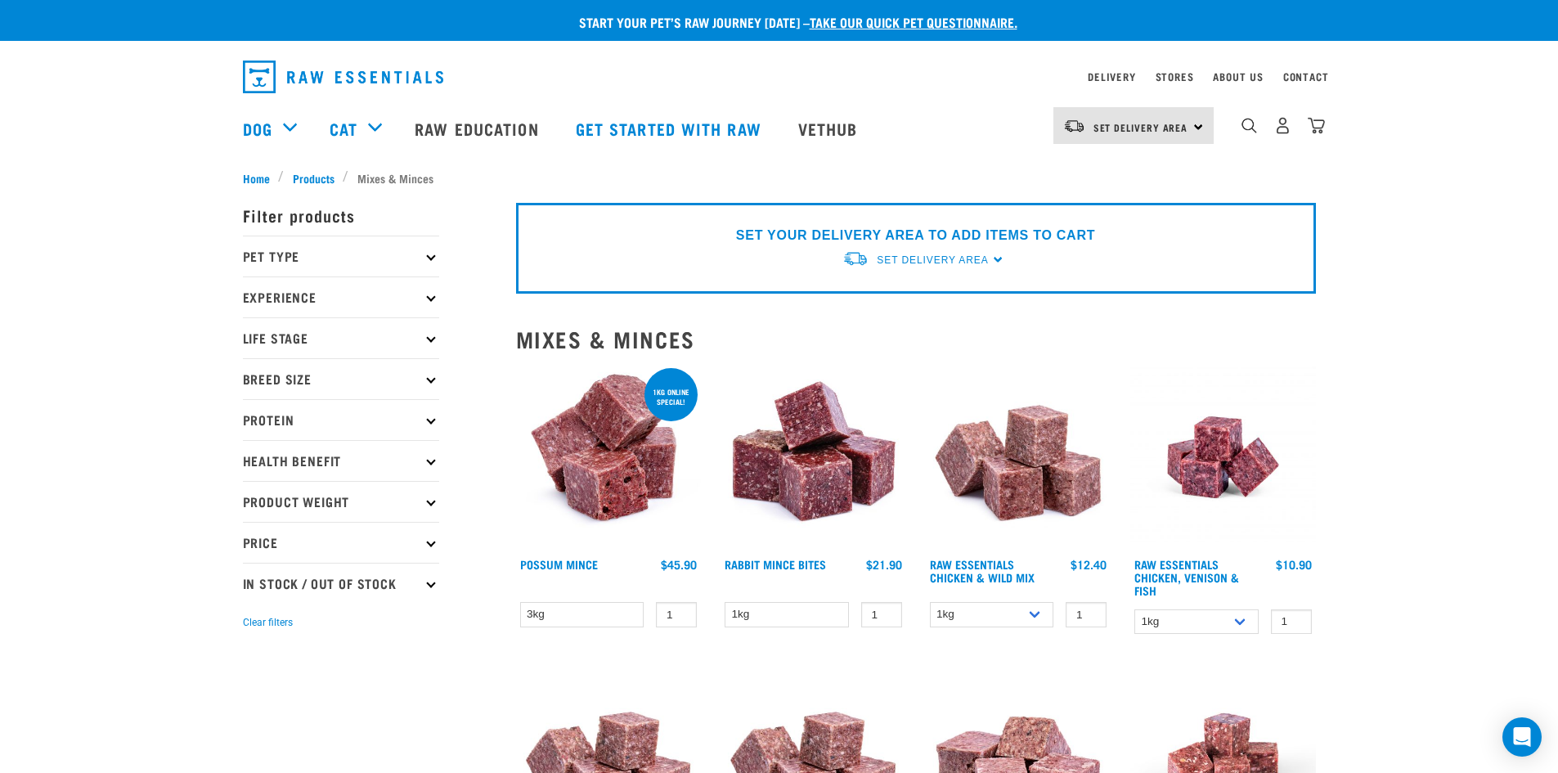
click at [307, 374] on p "Breed Size" at bounding box center [341, 378] width 196 height 41
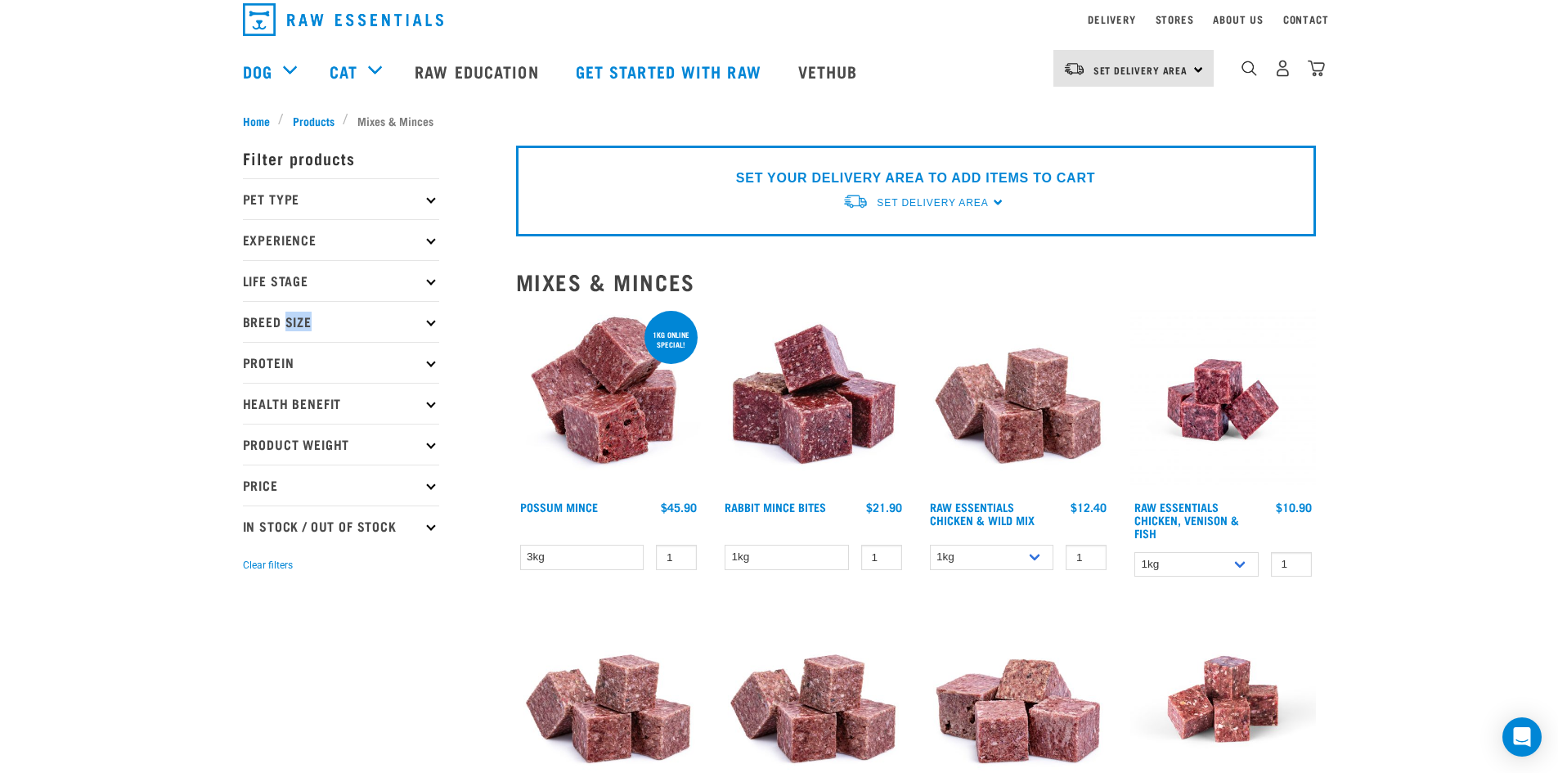
scroll to position [82, 0]
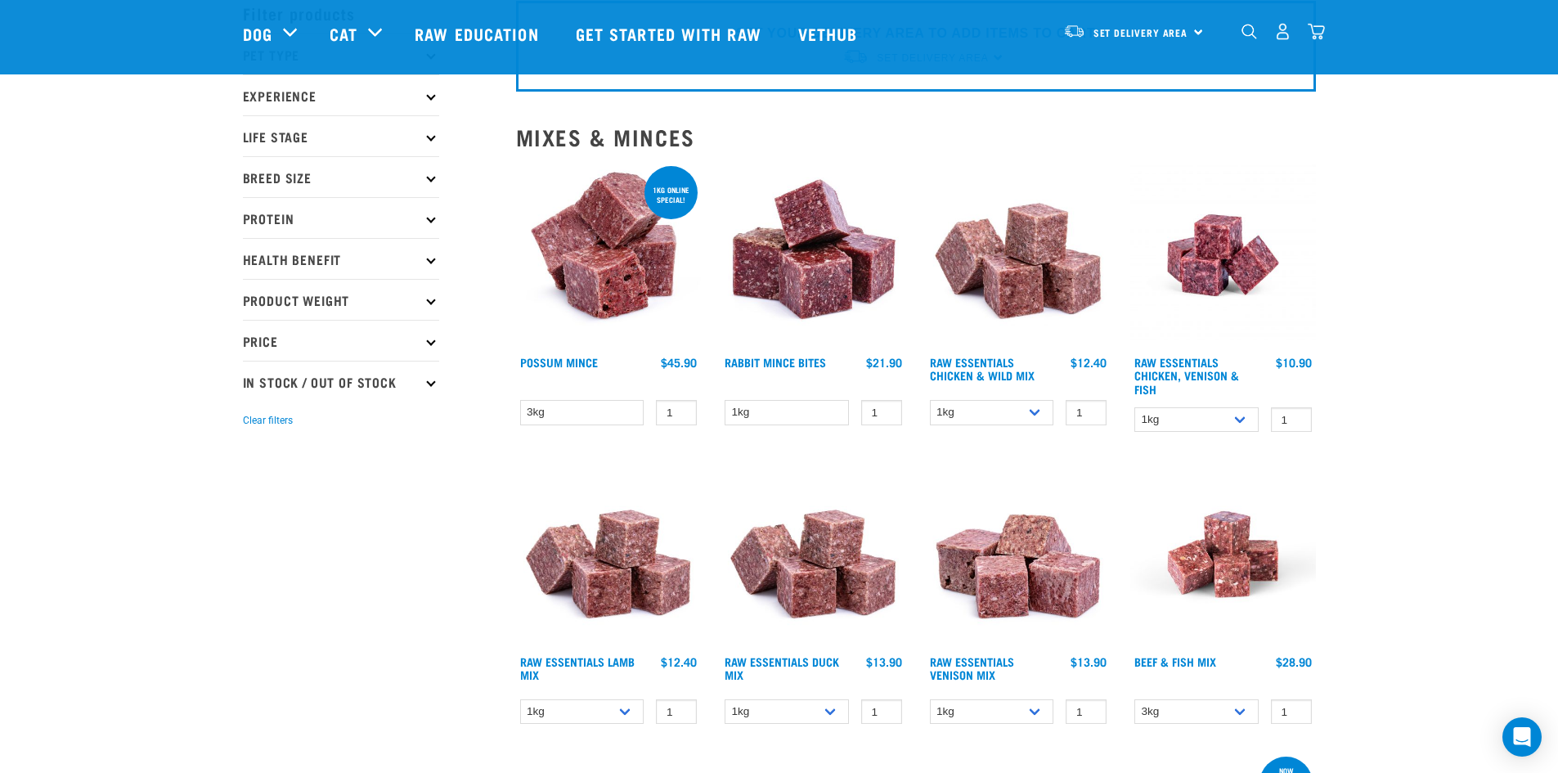
click at [344, 303] on p "Product Weight" at bounding box center [341, 299] width 196 height 41
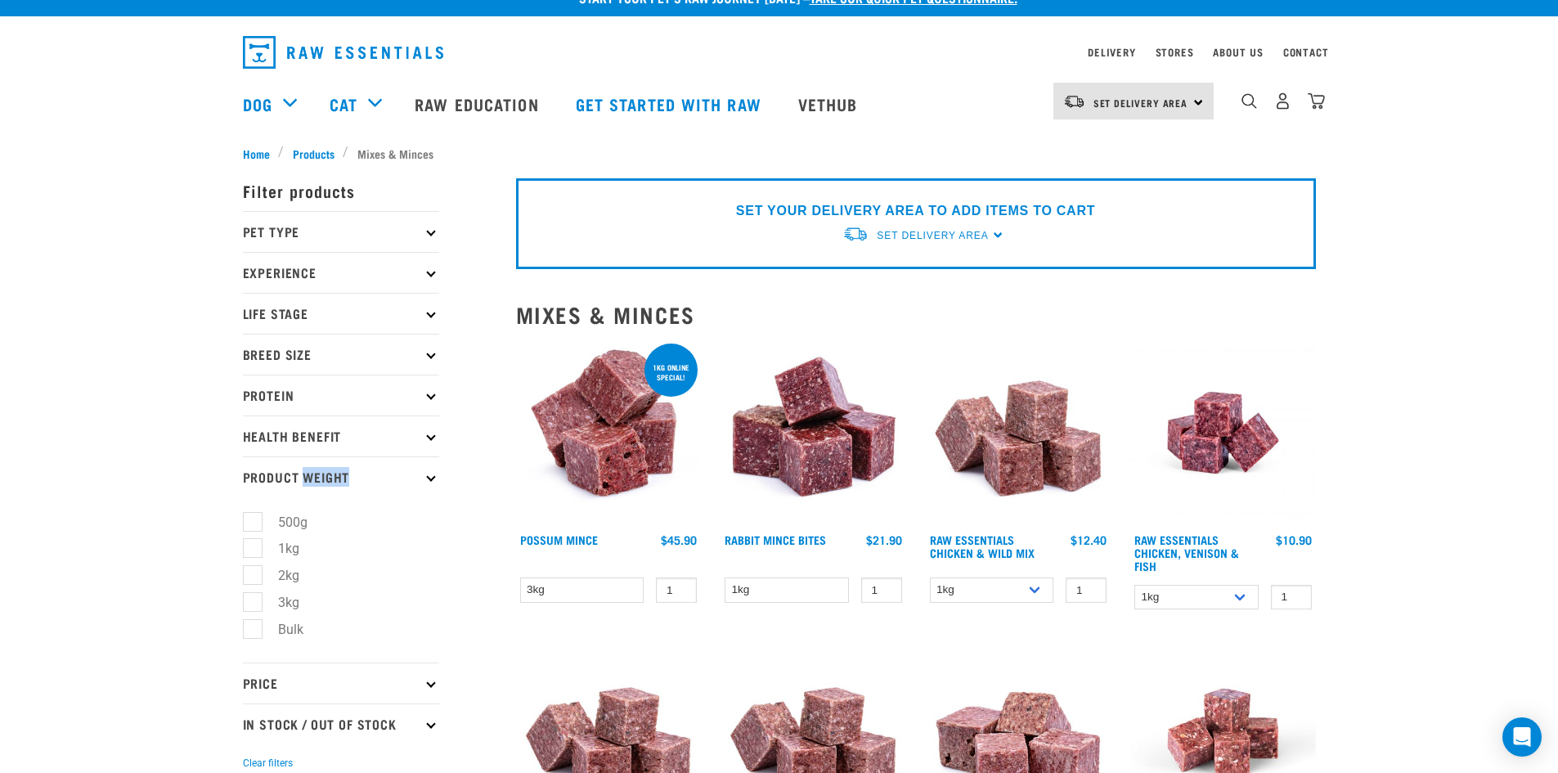
scroll to position [0, 0]
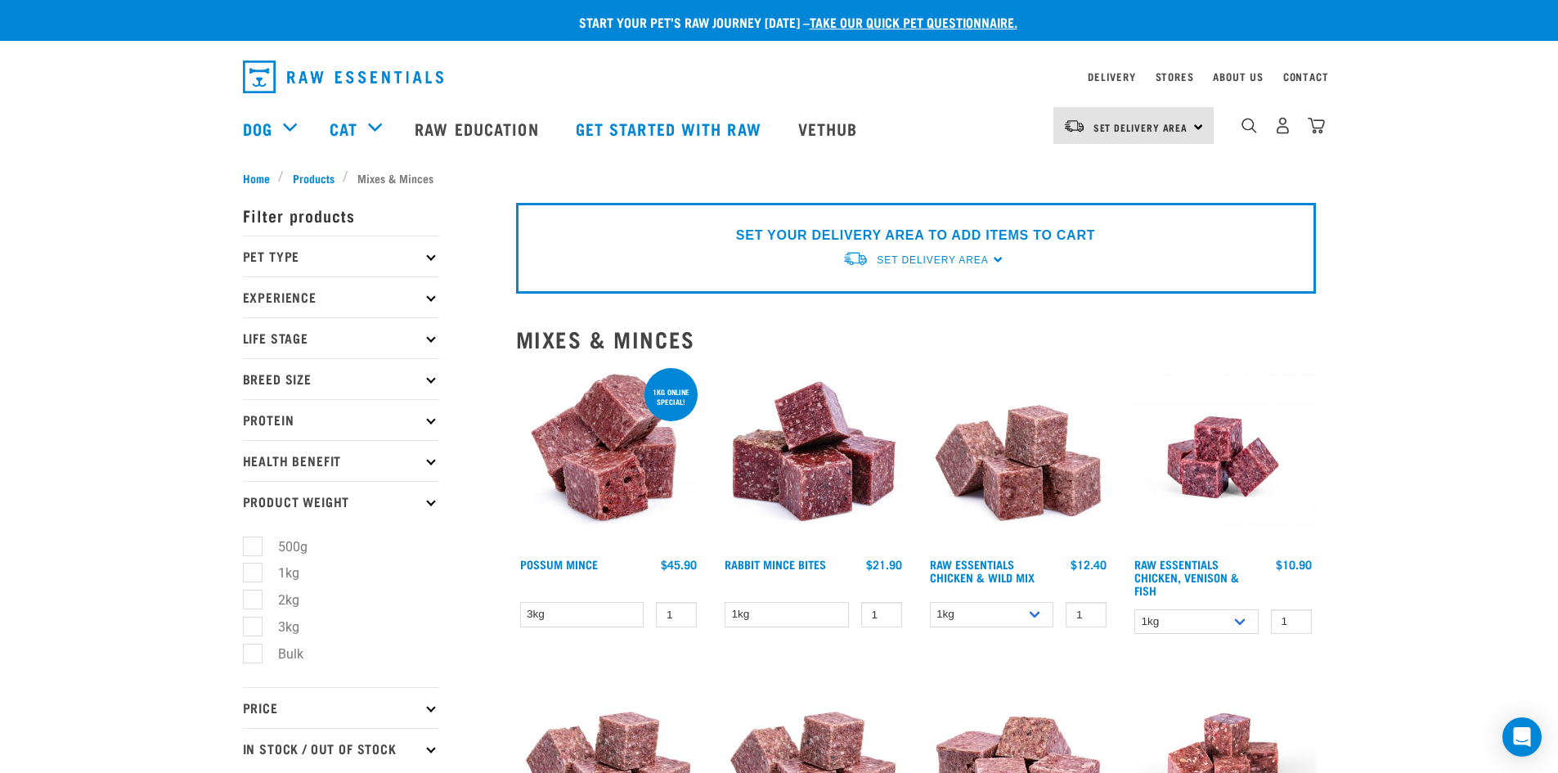
click at [355, 255] on p "Pet Type" at bounding box center [341, 256] width 196 height 41
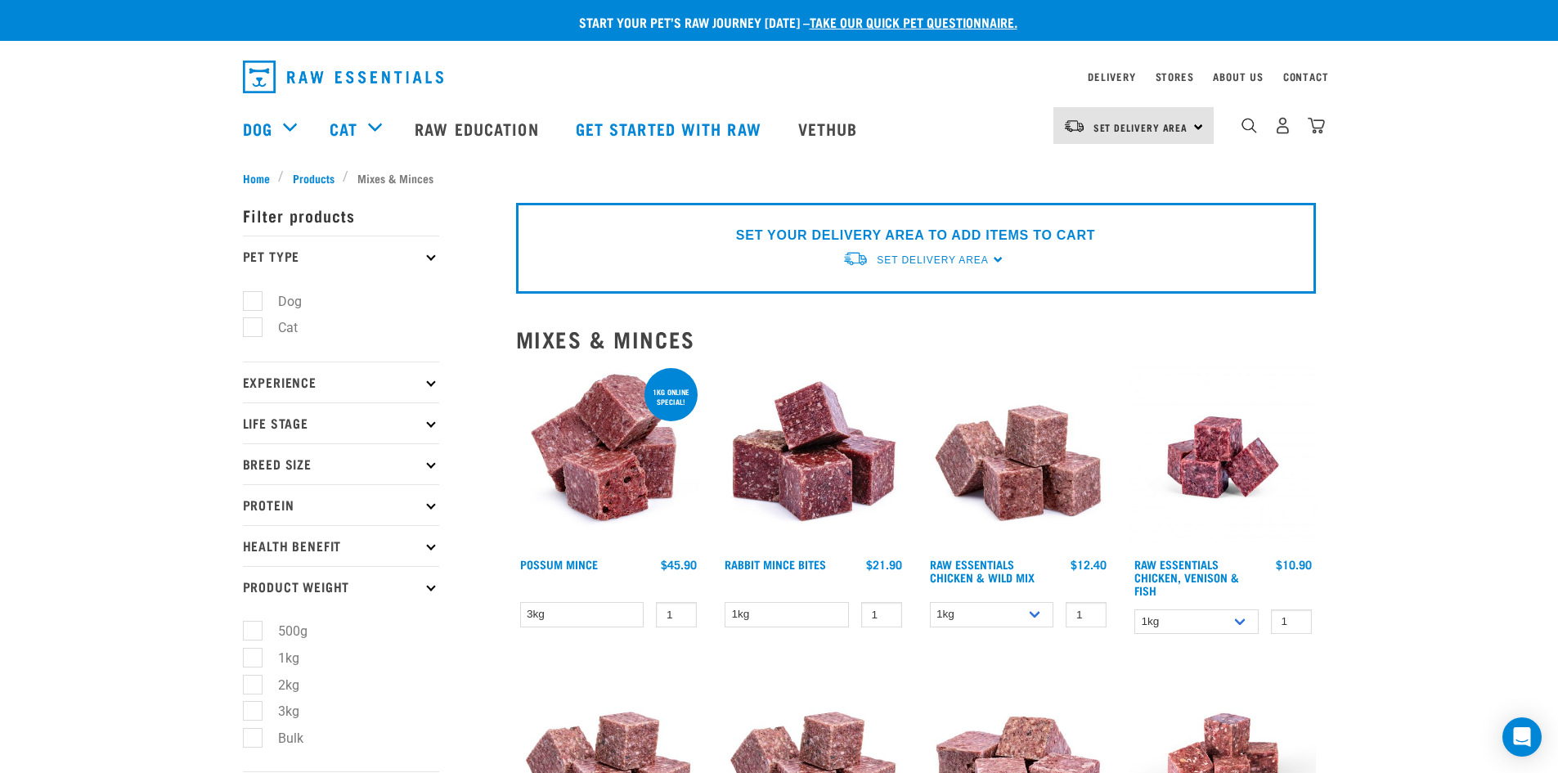
click at [256, 298] on label "Dog" at bounding box center [280, 301] width 56 height 20
click at [254, 298] on input "Dog" at bounding box center [248, 298] width 11 height 11
checkbox input "true"
click at [317, 380] on p "Experience" at bounding box center [341, 382] width 196 height 41
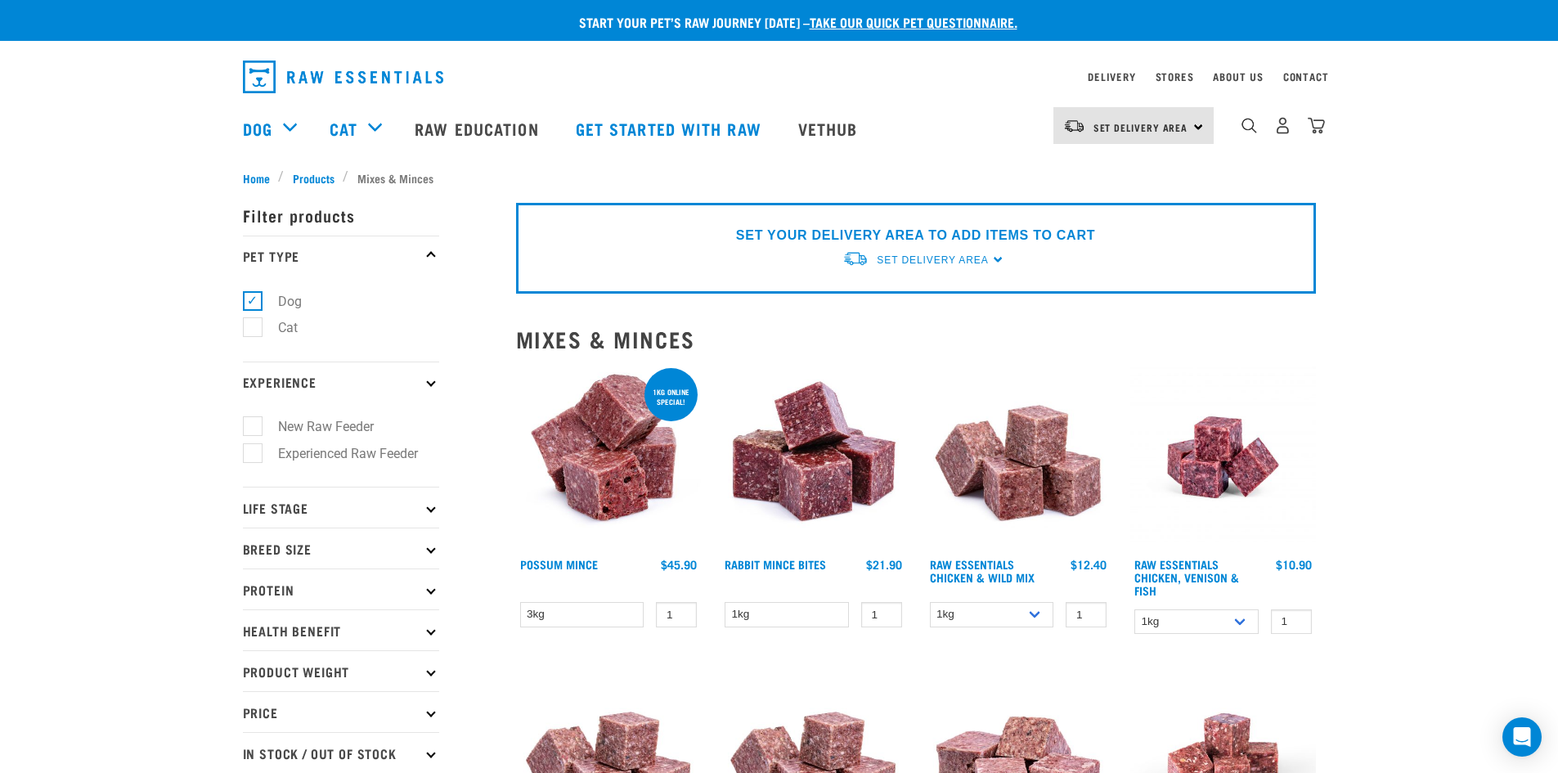
click at [308, 426] on label "New Raw Feeder" at bounding box center [316, 426] width 128 height 20
click at [254, 426] on input "New Raw Feeder" at bounding box center [248, 424] width 11 height 11
checkbox input "true"
click at [328, 512] on p "Life Stage" at bounding box center [341, 507] width 196 height 41
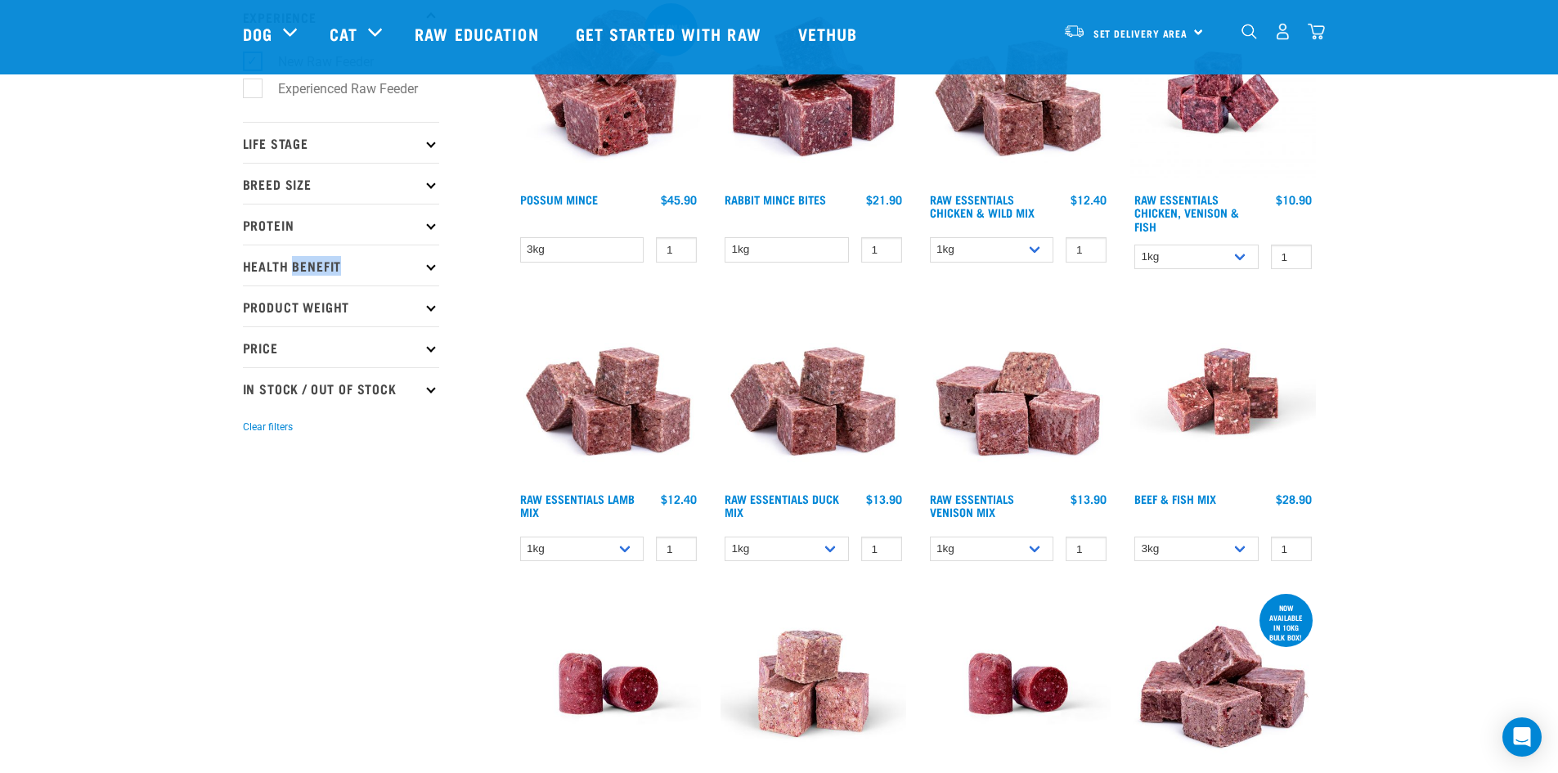
scroll to position [245, 0]
click at [349, 138] on p "Life Stage" at bounding box center [341, 141] width 196 height 41
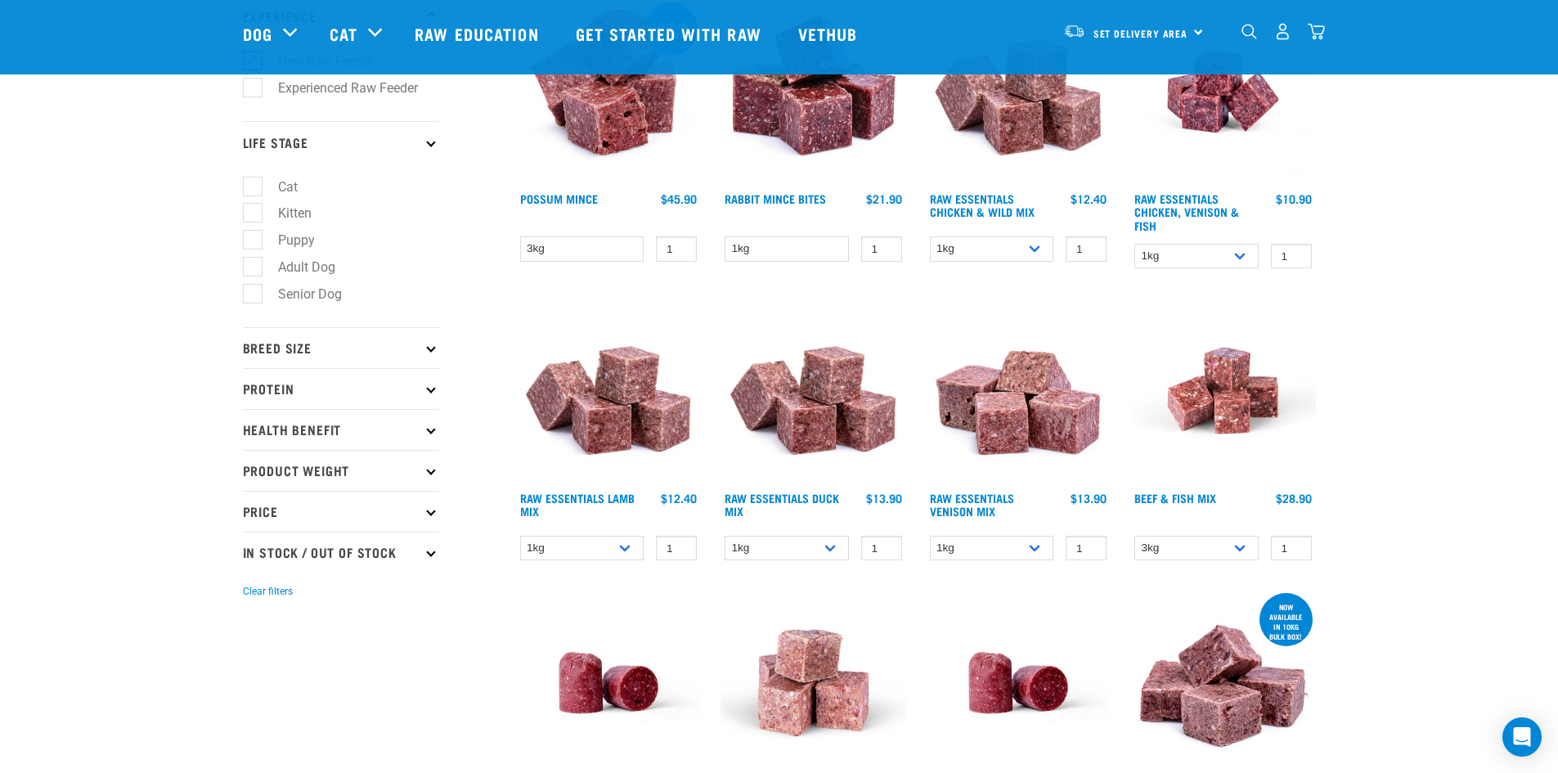
click at [253, 266] on label "Adult Dog" at bounding box center [297, 267] width 90 height 20
click at [253, 266] on input "Adult Dog" at bounding box center [248, 263] width 11 height 11
checkbox input "true"
click at [365, 353] on p "Breed Size" at bounding box center [341, 347] width 196 height 41
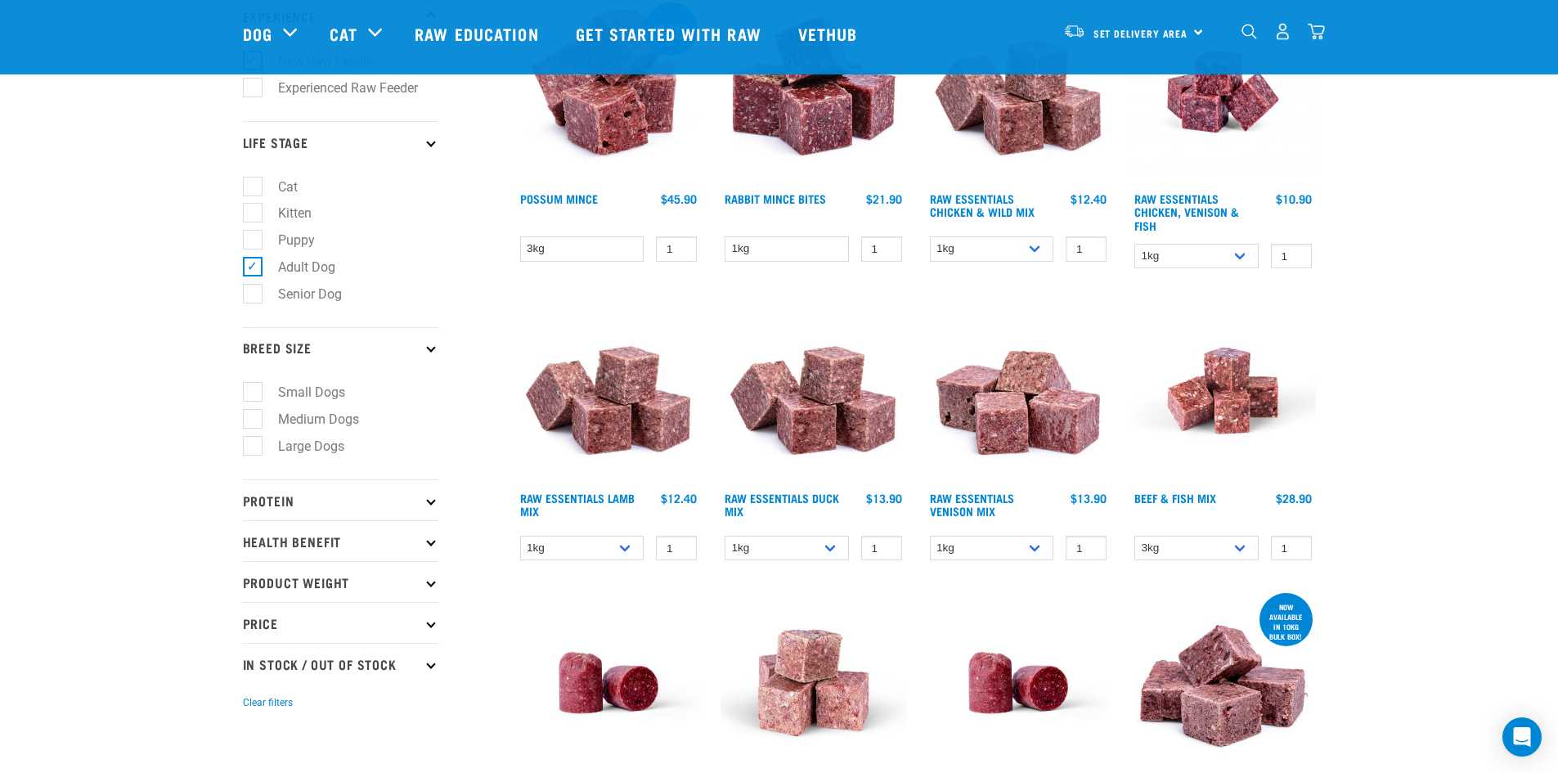
click at [310, 448] on label "Large Dogs" at bounding box center [301, 446] width 99 height 20
click at [254, 448] on input "Large Dogs" at bounding box center [248, 443] width 11 height 11
checkbox input "true"
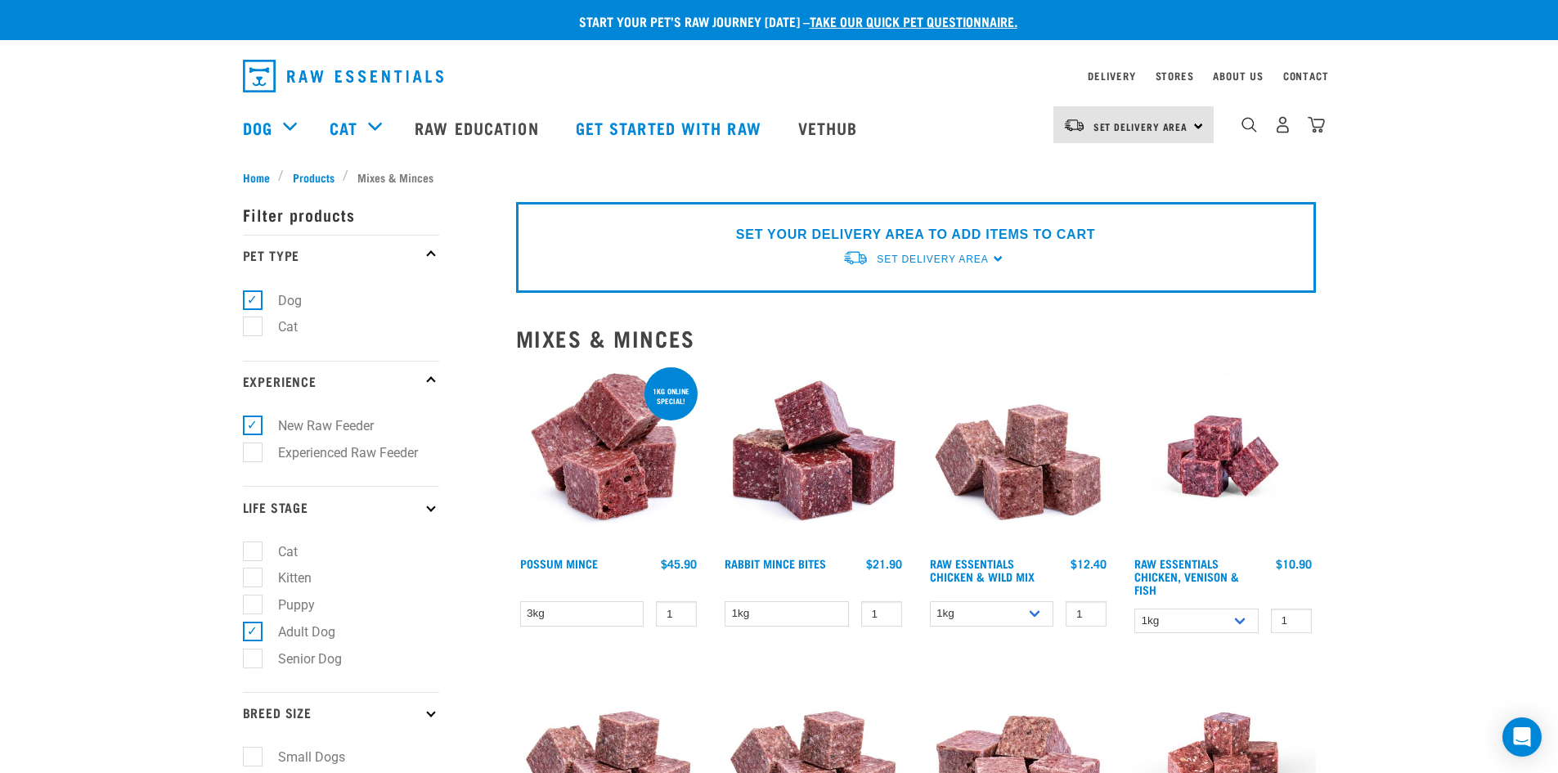
scroll to position [0, 0]
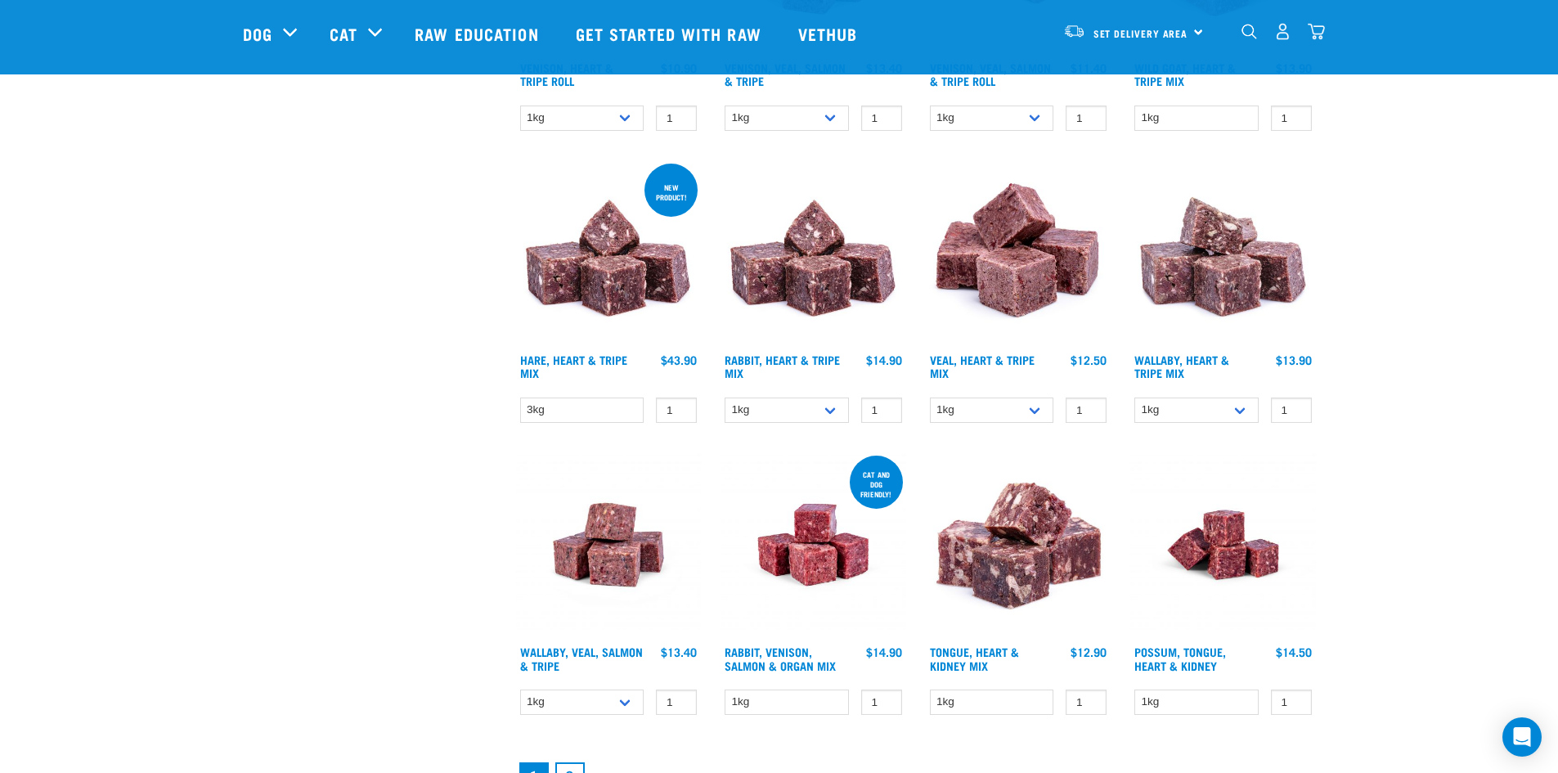
scroll to position [1963, 0]
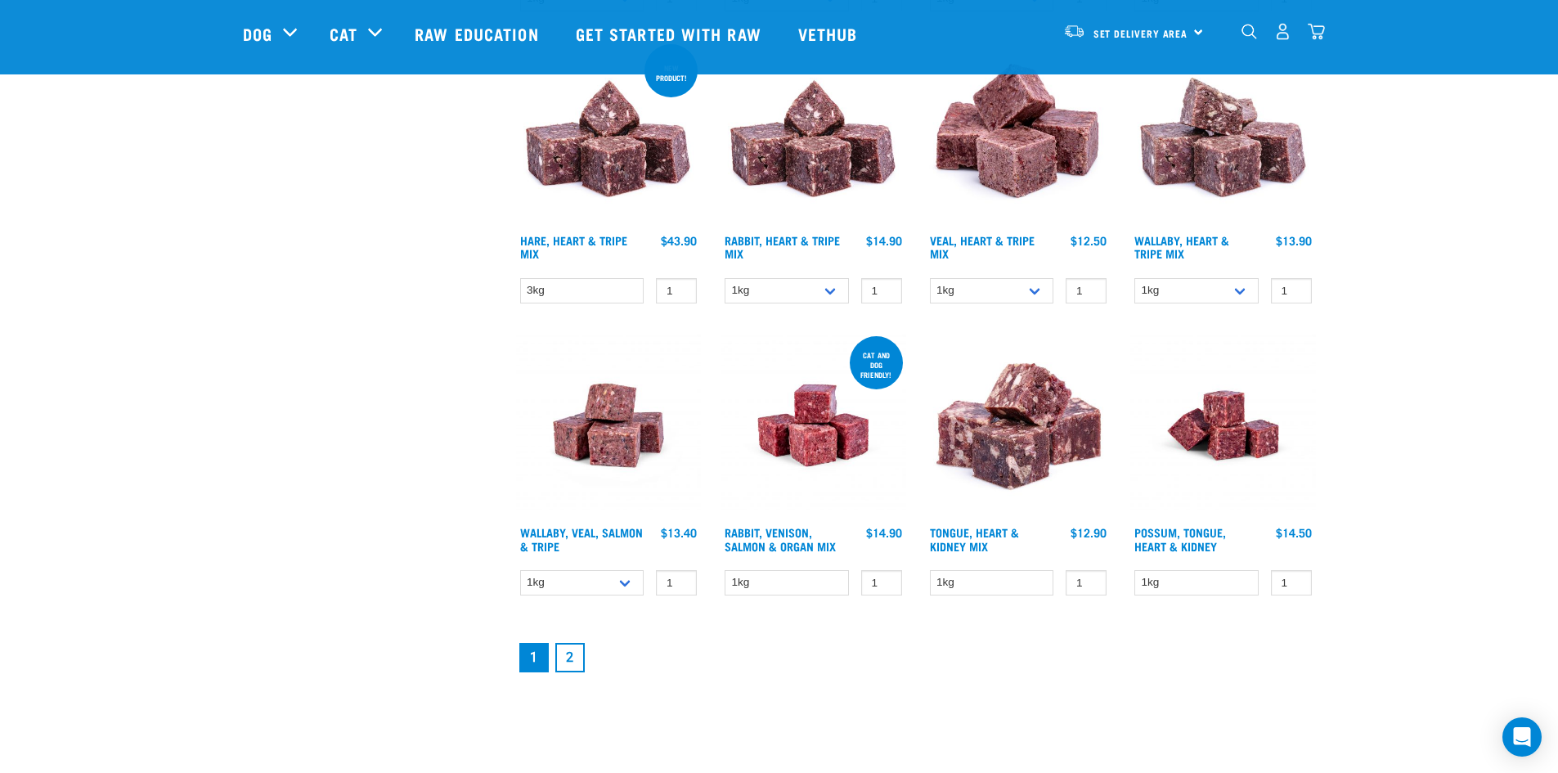
click at [604, 456] on img at bounding box center [609, 426] width 186 height 186
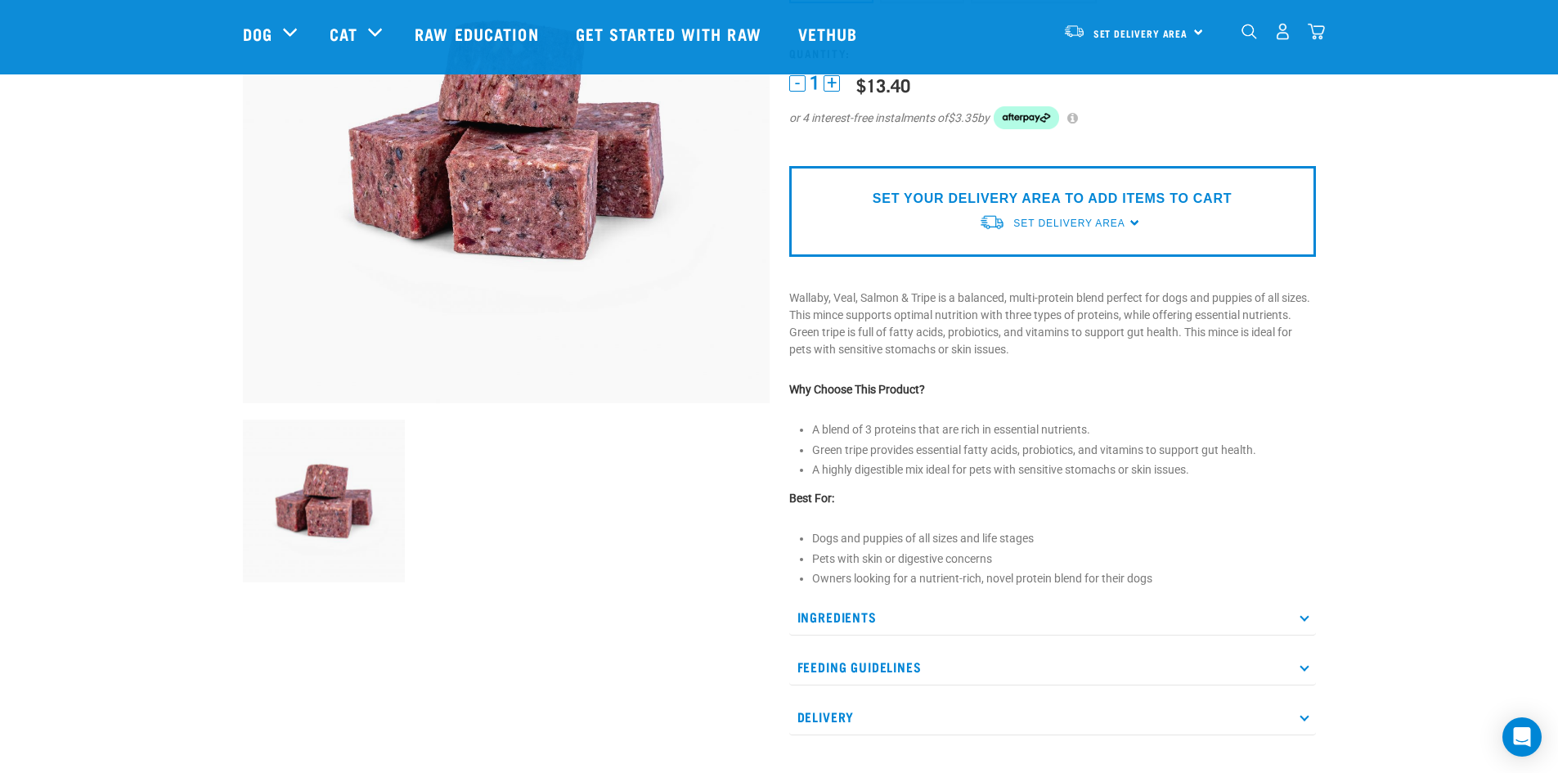
scroll to position [327, 0]
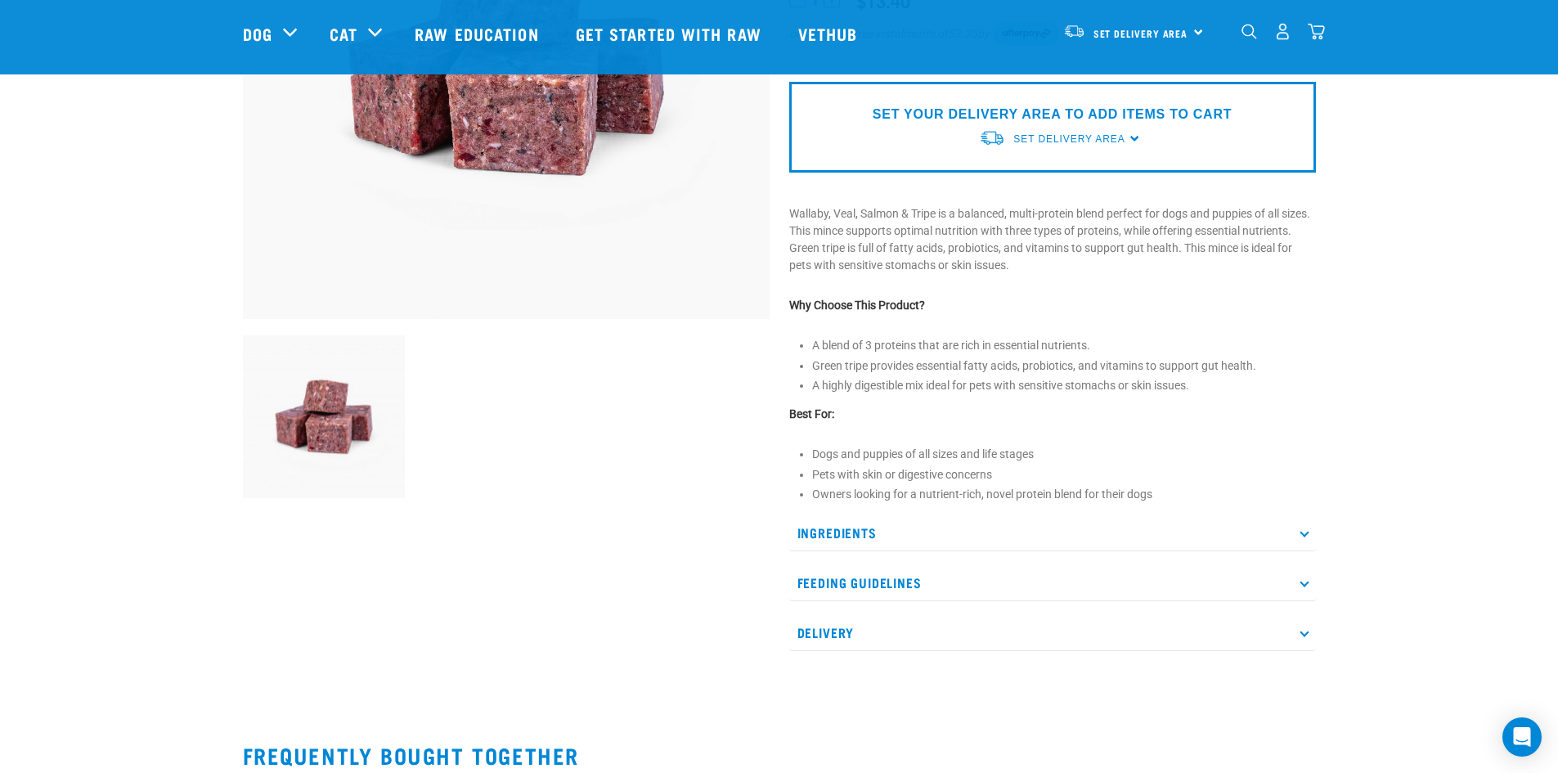
click at [1199, 586] on p "Feeding Guidelines" at bounding box center [1052, 582] width 527 height 37
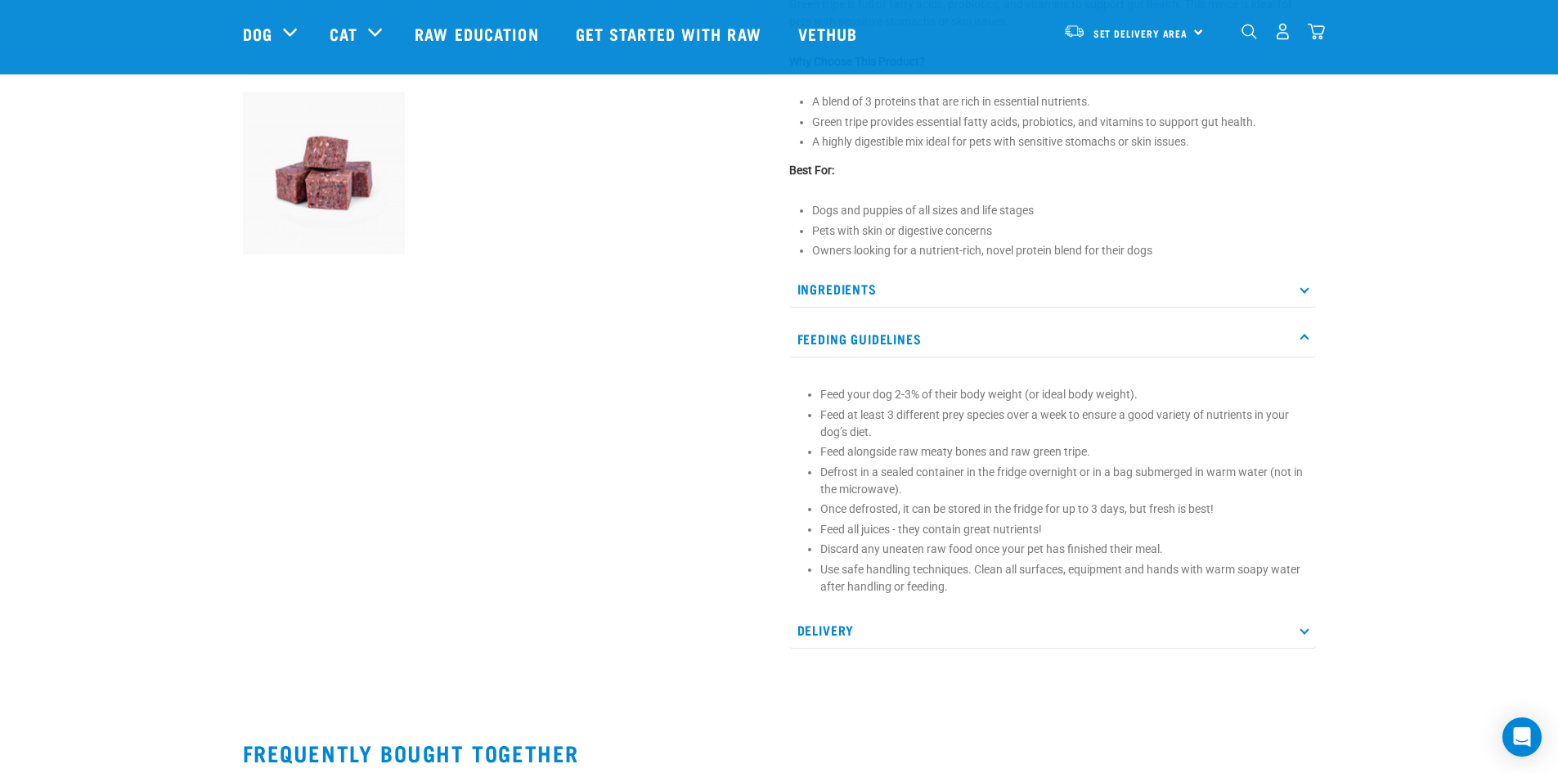
scroll to position [573, 0]
